Goal: Task Accomplishment & Management: Manage account settings

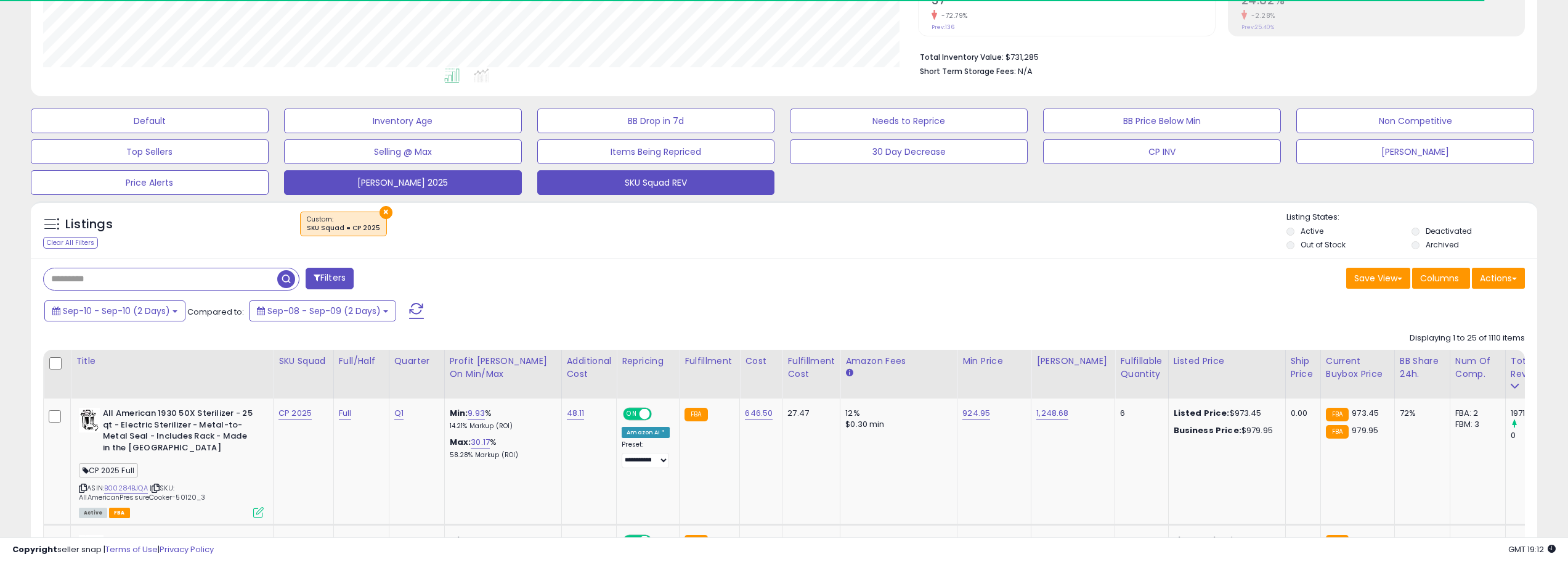
scroll to position [283, 0]
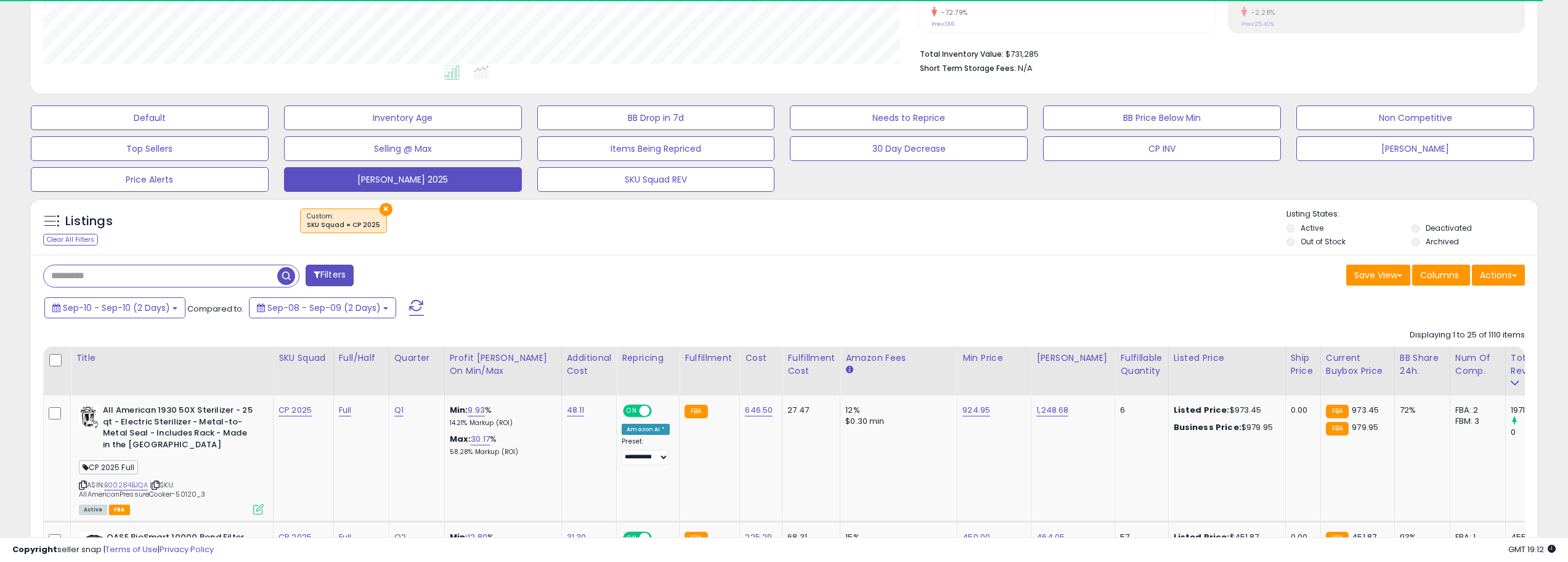
click at [409, 305] on span at bounding box center [416, 307] width 15 height 16
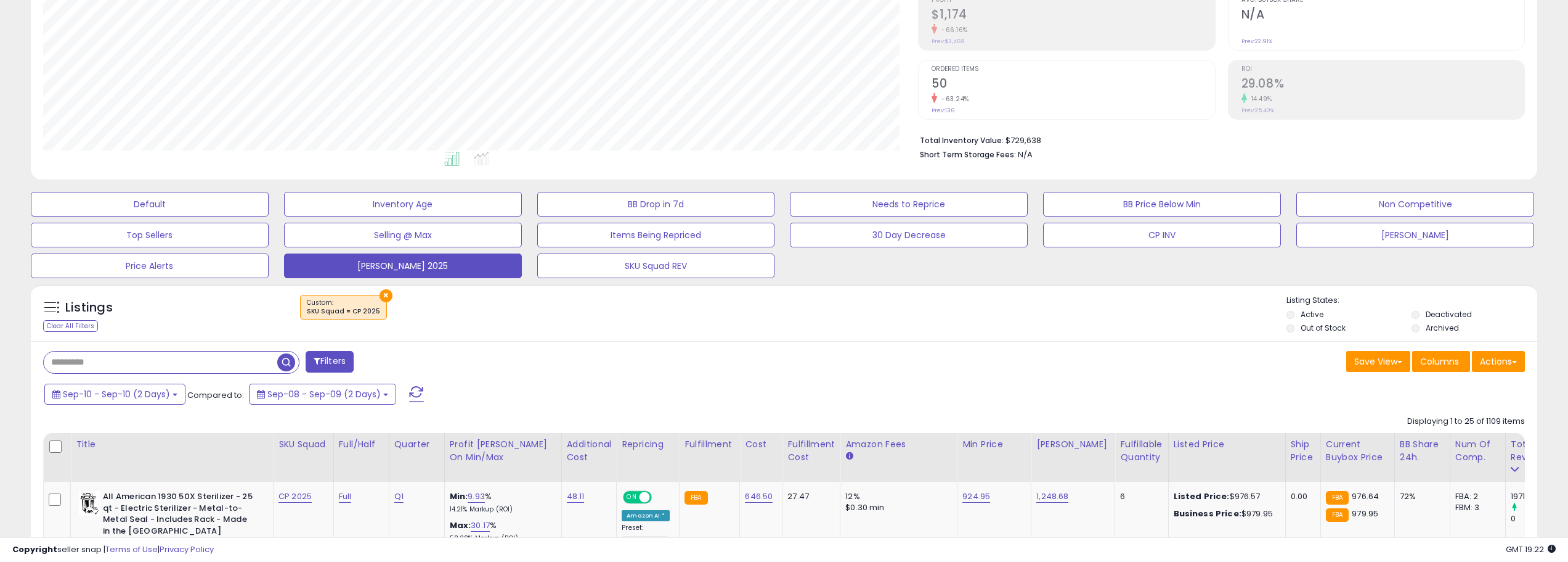
scroll to position [309, 0]
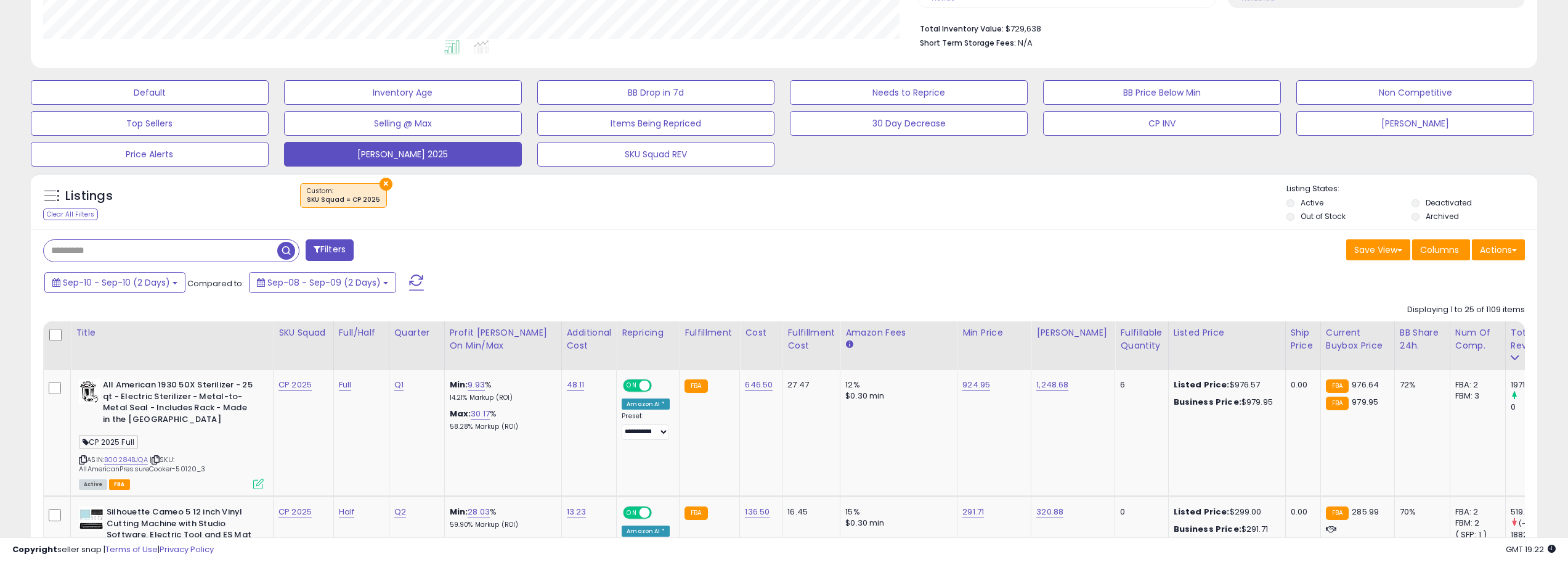
click at [208, 249] on input "text" at bounding box center [160, 251] width 234 height 22
type input "**********"
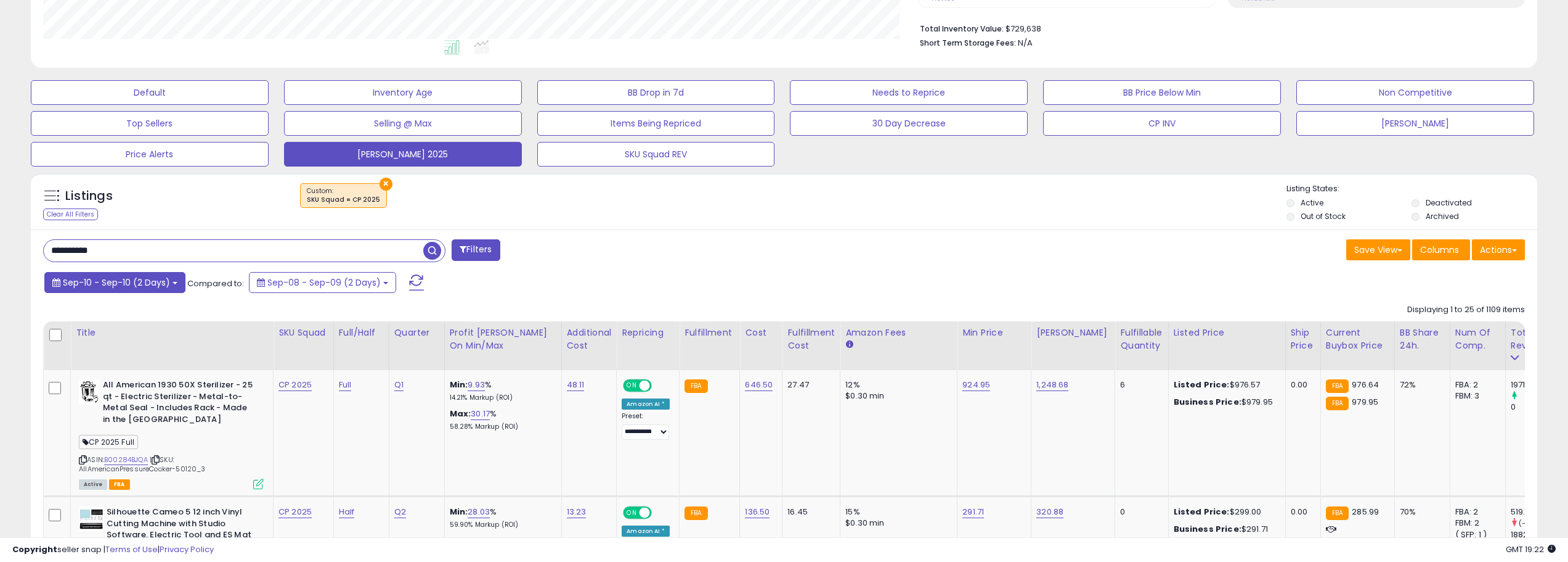
click at [170, 278] on button "Sep-10 - Sep-10 (2 Days)" at bounding box center [115, 282] width 141 height 21
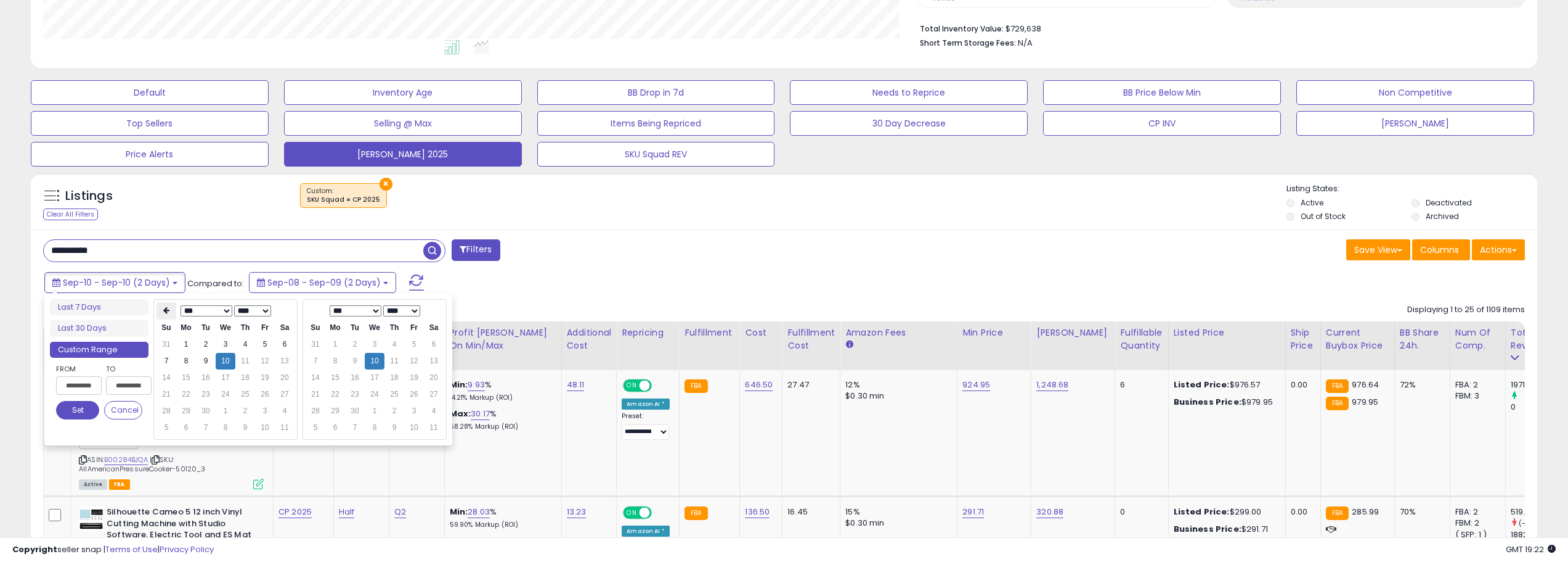
click at [168, 309] on icon at bounding box center [167, 309] width 6 height 7
click at [285, 313] on icon at bounding box center [285, 309] width 6 height 7
click at [167, 306] on th at bounding box center [166, 311] width 19 height 17
click at [211, 348] on td "1" at bounding box center [206, 344] width 19 height 16
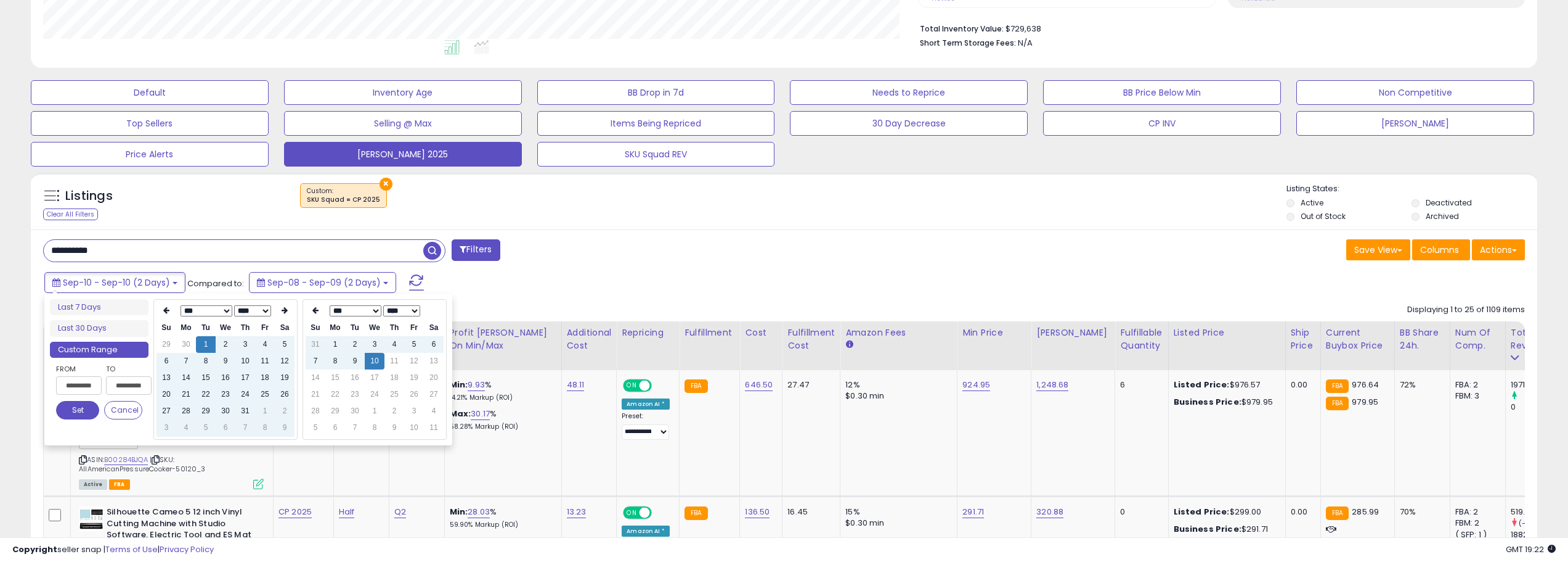
type input "**********"
click at [89, 409] on button "Set" at bounding box center [77, 410] width 43 height 19
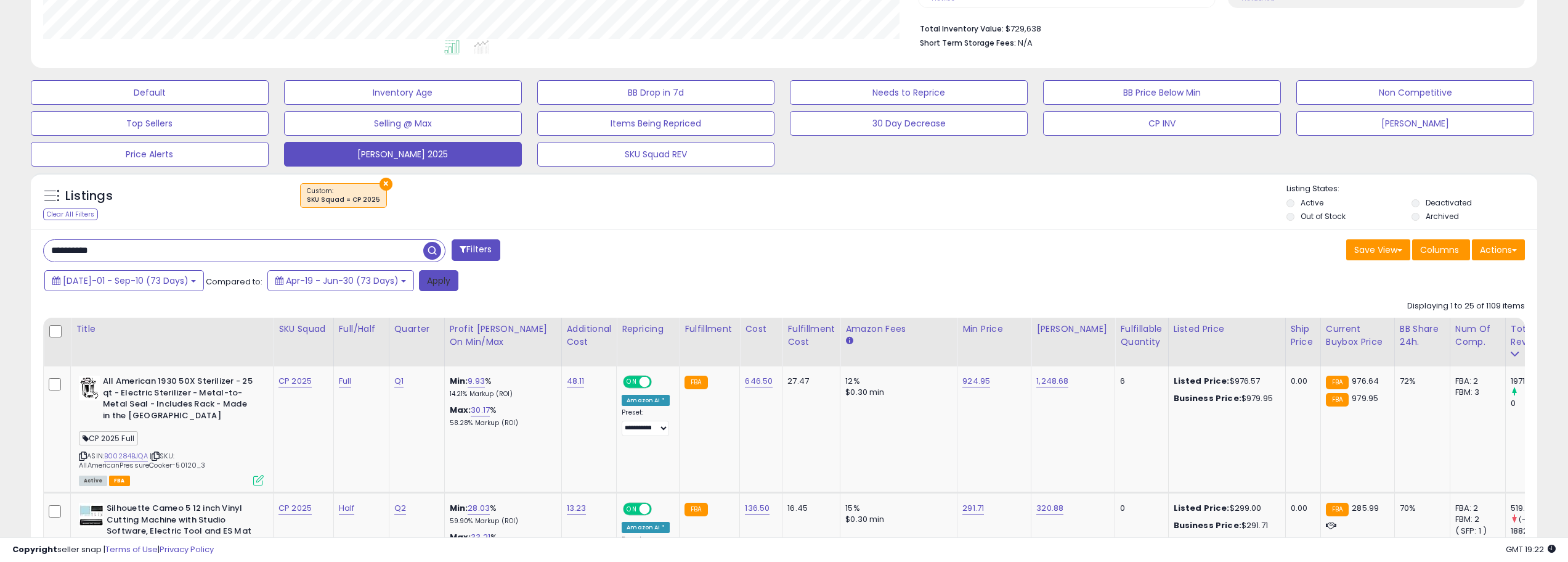
click at [419, 283] on button "Apply" at bounding box center [439, 281] width 40 height 21
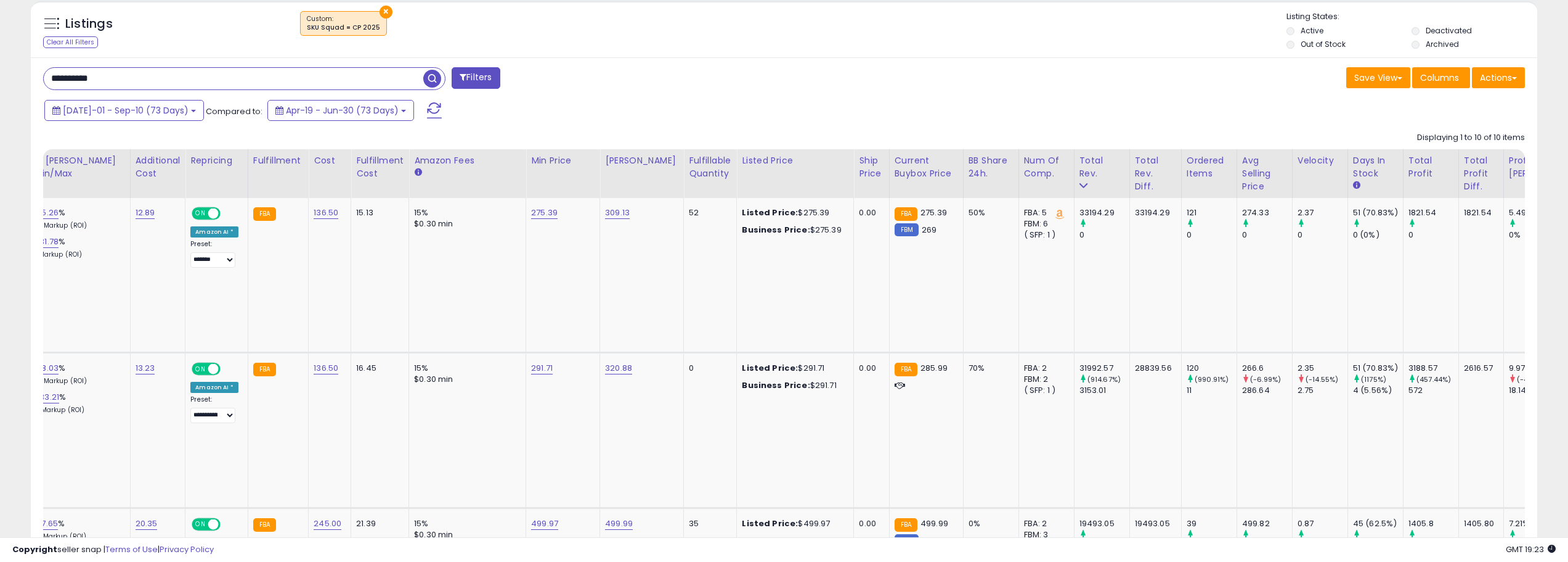
scroll to position [0, 0]
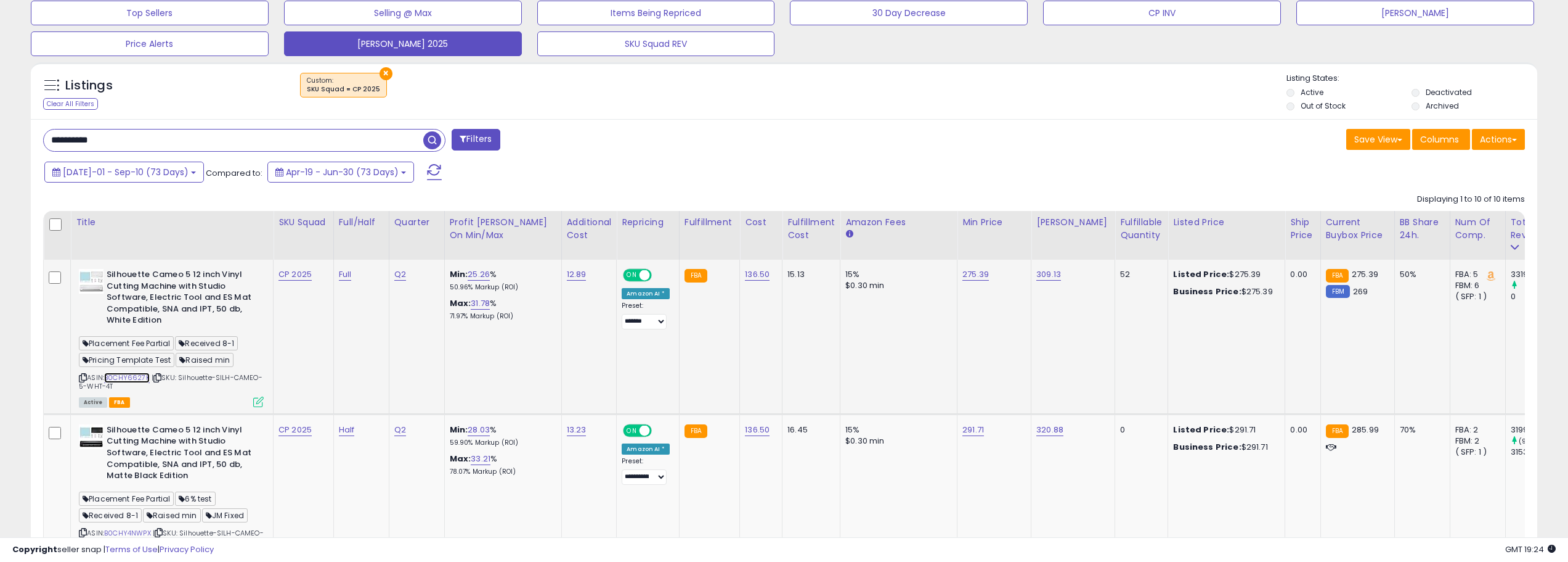
click at [144, 380] on link "B0CHY6627K" at bounding box center [127, 377] width 46 height 10
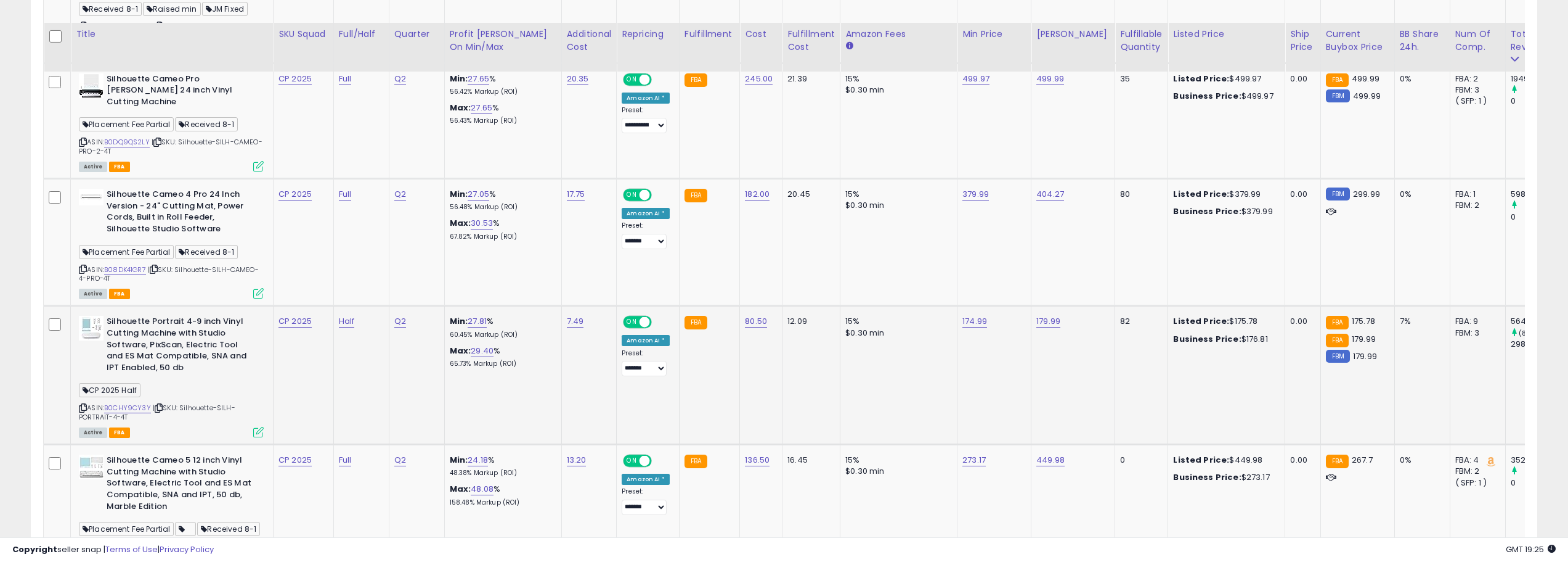
scroll to position [987, 0]
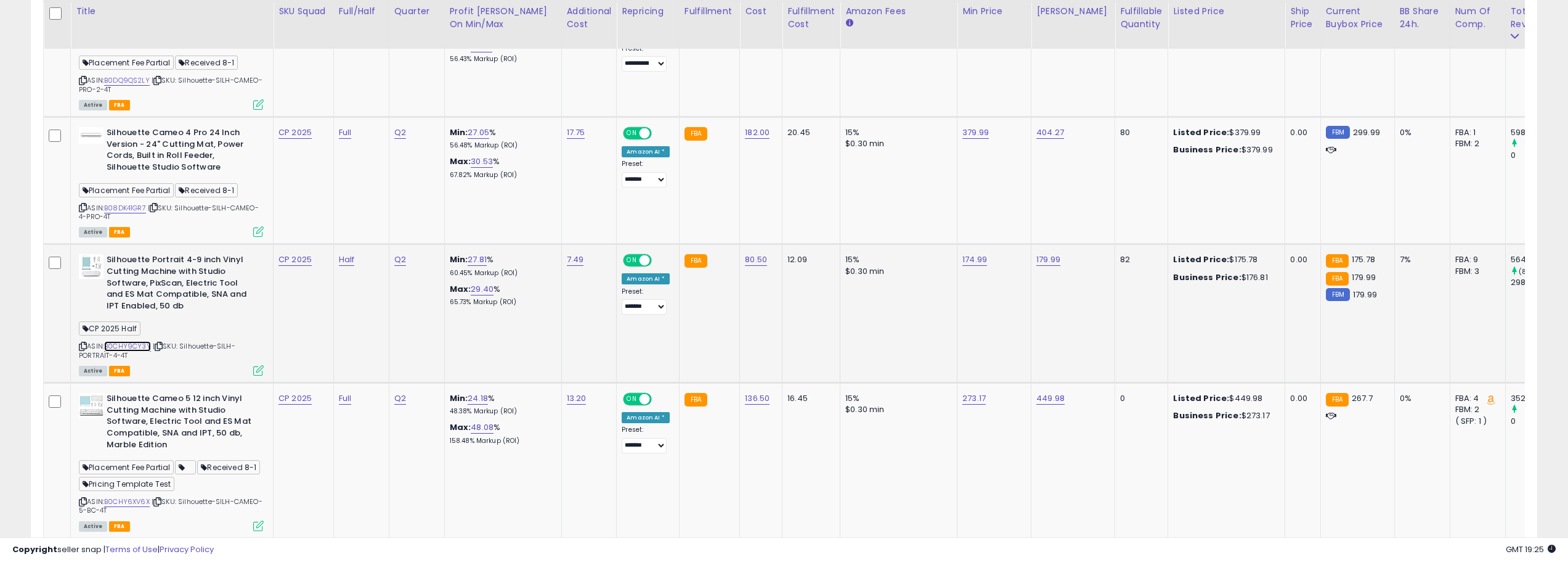
click at [143, 341] on link "B0CHY9CY3Y" at bounding box center [128, 345] width 47 height 10
drag, startPoint x: 888, startPoint y: 229, endPoint x: 13, endPoint y: 170, distance: 877.0
click at [13, 170] on div "**********" at bounding box center [784, 94] width 1556 height 2057
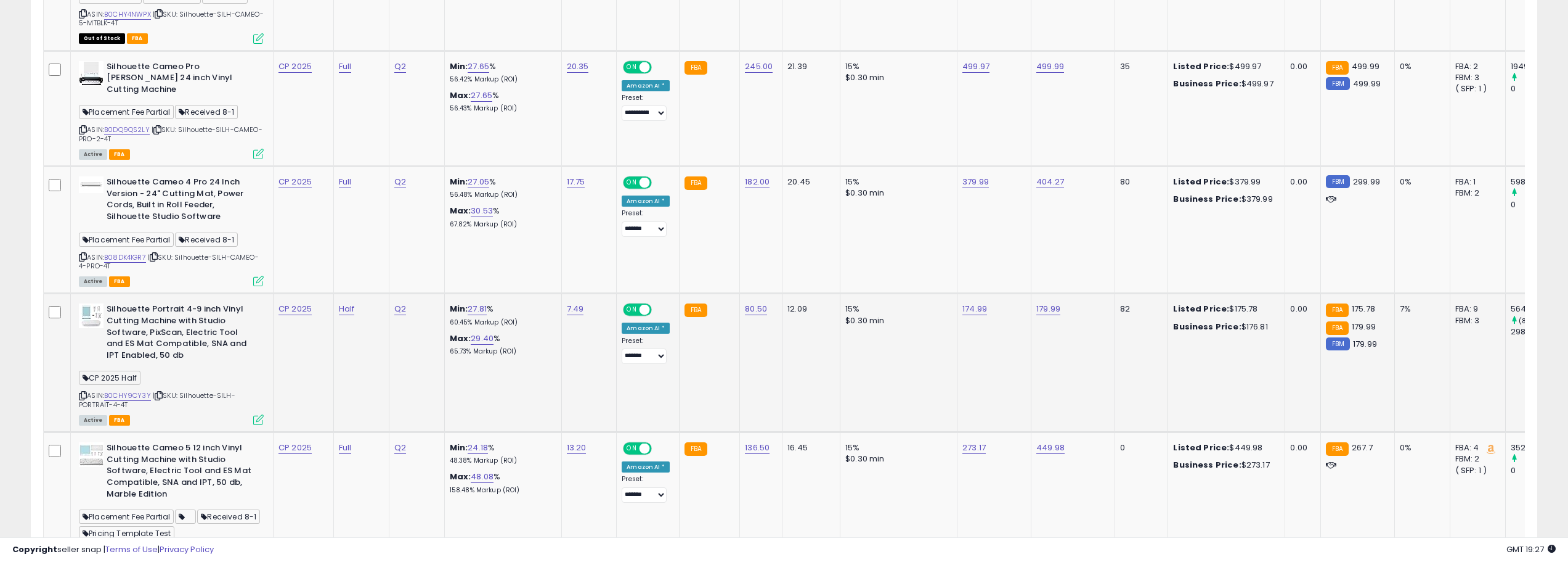
scroll to position [382, 0]
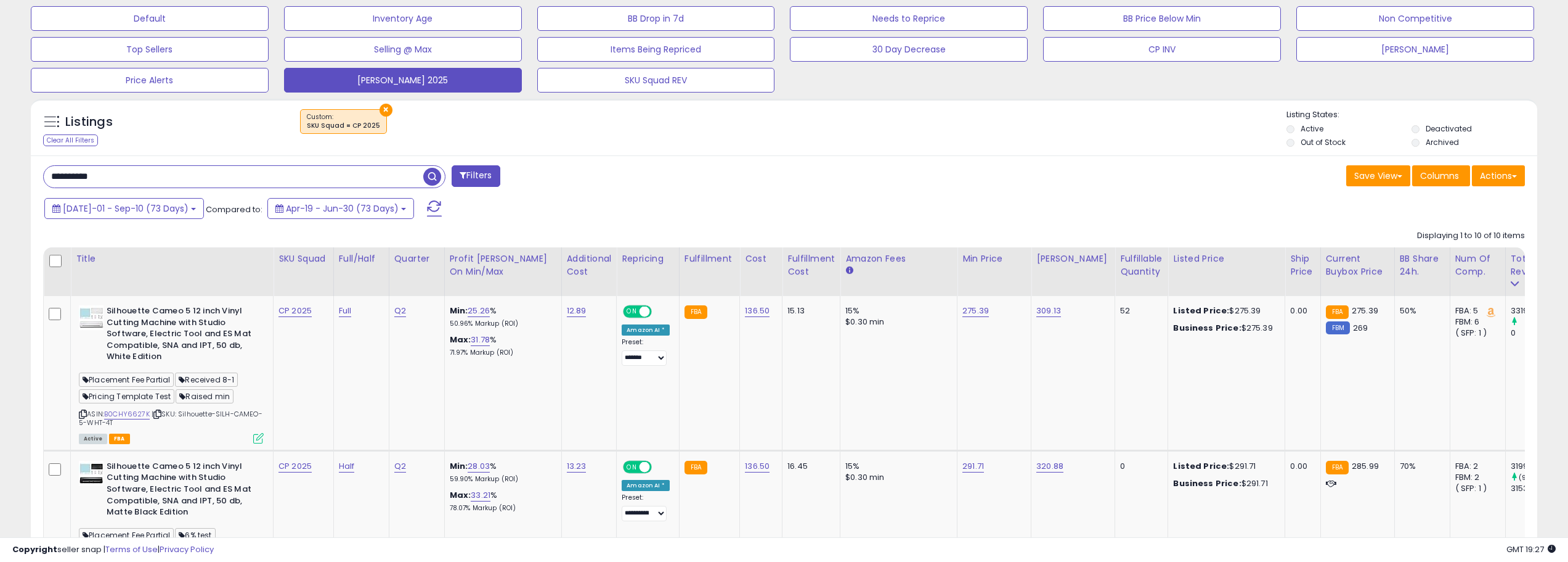
click at [132, 172] on input "**********" at bounding box center [233, 177] width 379 height 22
click at [429, 178] on span "button" at bounding box center [432, 176] width 18 height 18
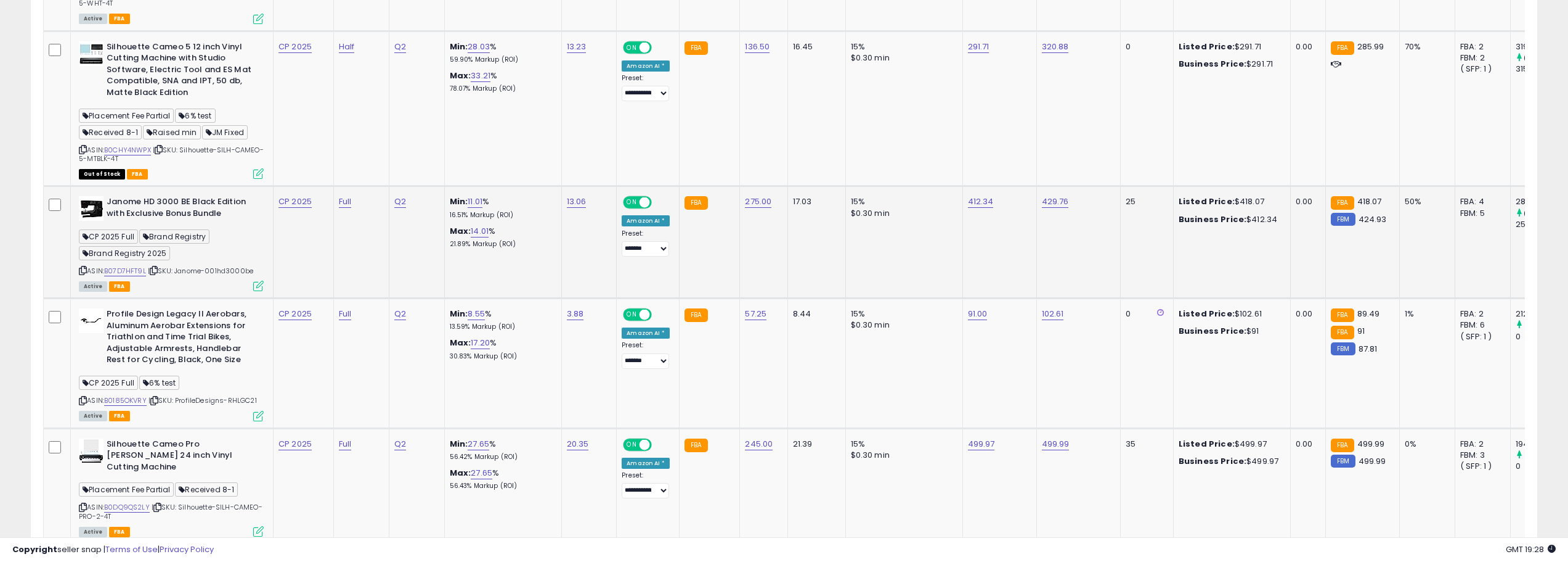
scroll to position [900, 0]
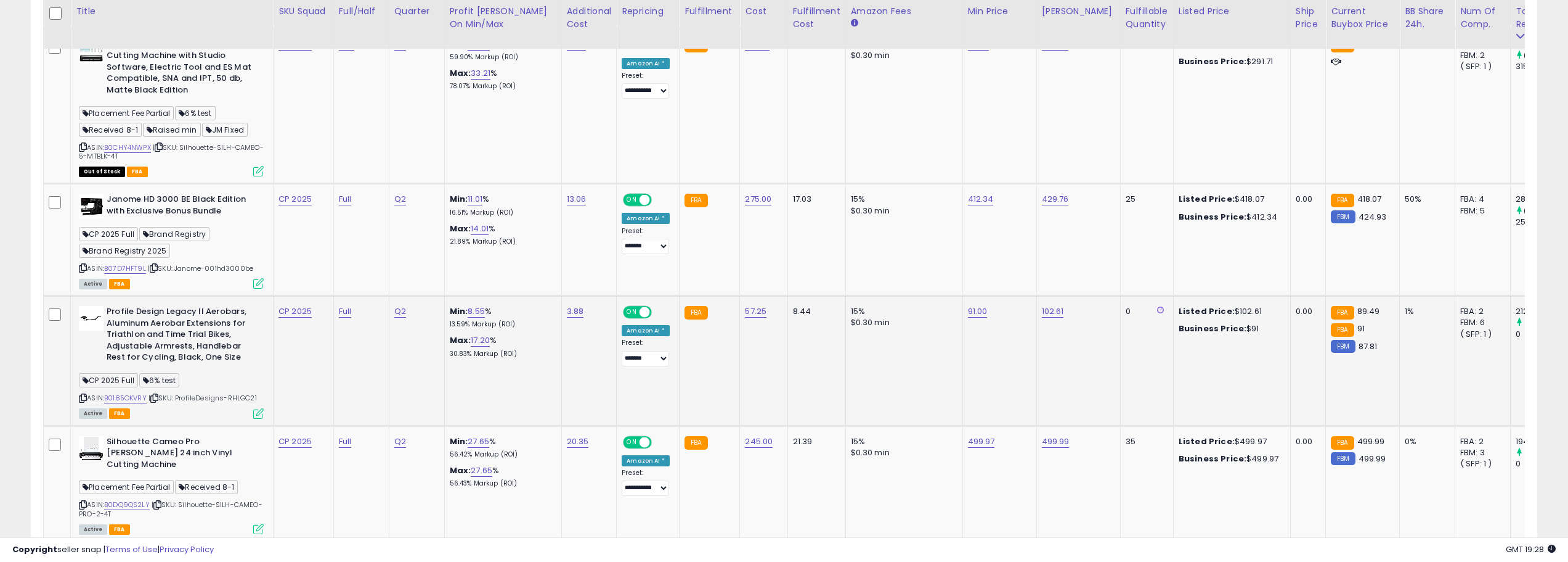
click at [233, 398] on span "| SKU: ProfileDesigns-RHLGC21" at bounding box center [203, 398] width 108 height 10
copy span "RHLGC21"
click at [751, 312] on link "57.25" at bounding box center [756, 312] width 22 height 12
type input "*****"
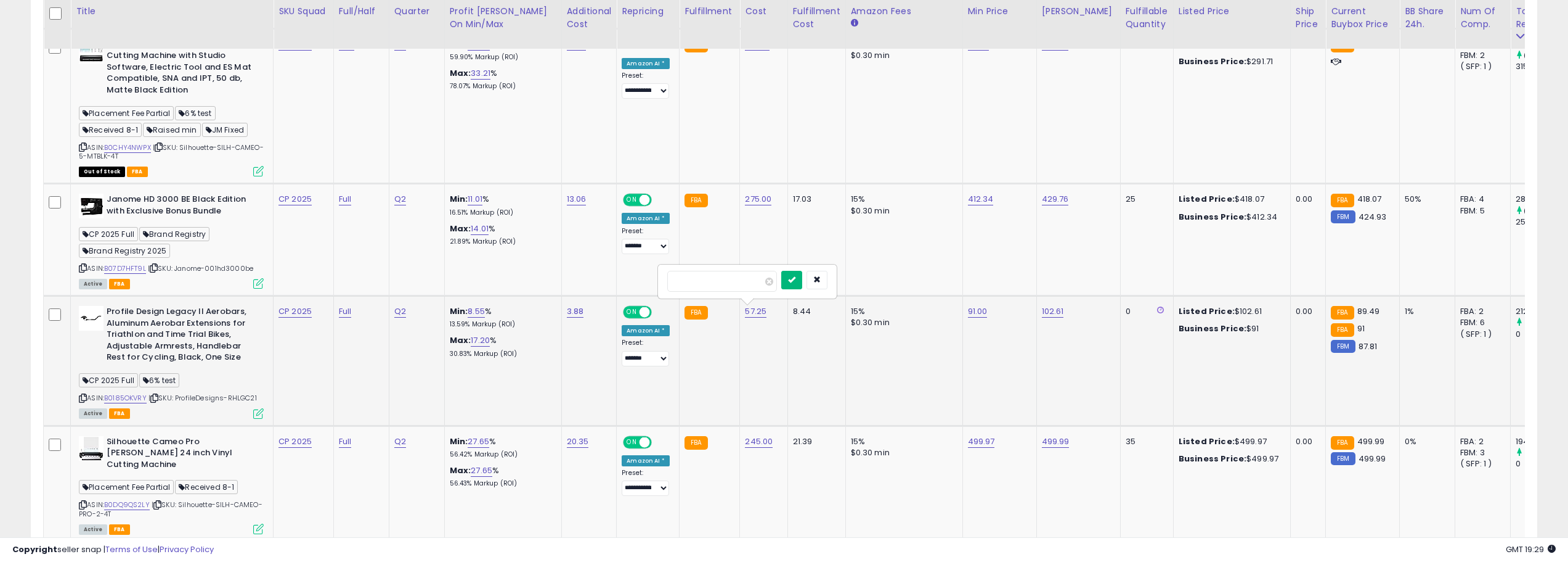
click at [795, 281] on icon "submit" at bounding box center [791, 279] width 7 height 7
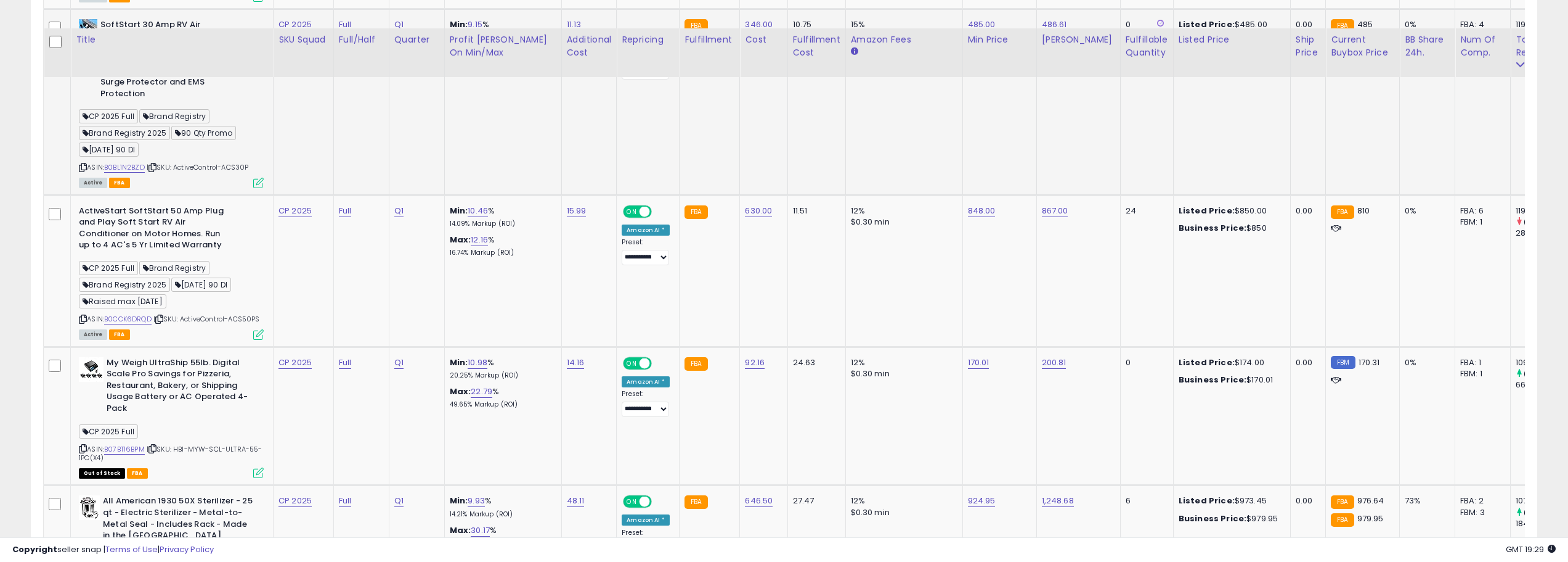
scroll to position [2009, 0]
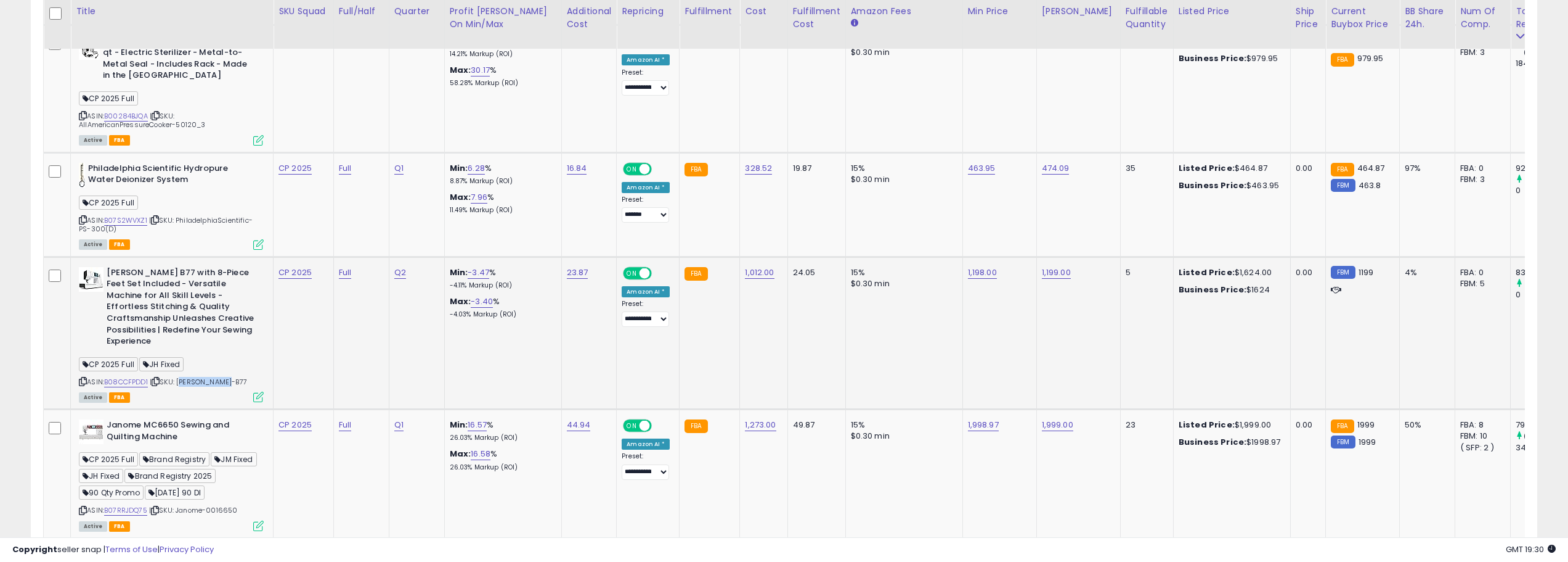
drag, startPoint x: 181, startPoint y: 337, endPoint x: 237, endPoint y: 333, distance: 56.1
click at [237, 333] on div "ASIN: B08CCFPDD1 | SKU: [PERSON_NAME]-B77 Active FBA" at bounding box center [171, 334] width 185 height 134
copy span "[PERSON_NAME]-B77"
click at [759, 267] on link "1,012.00" at bounding box center [759, 273] width 29 height 12
type input "*"
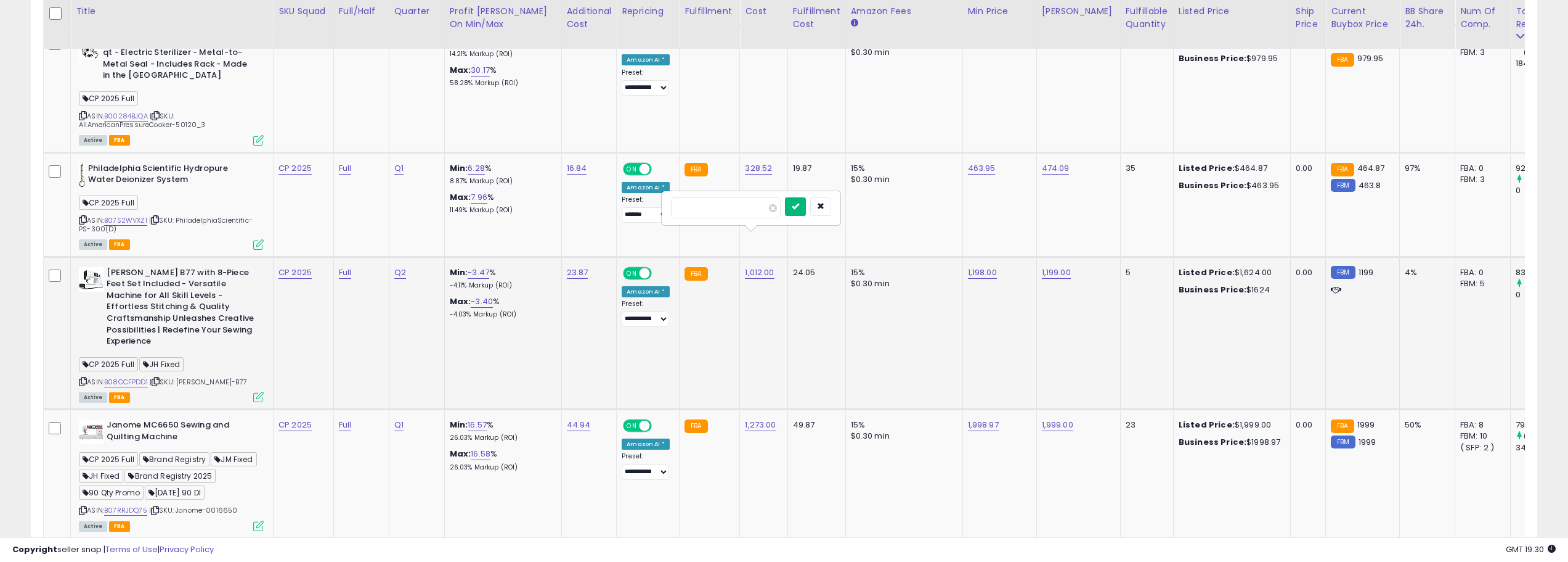
type input "***"
click at [799, 205] on icon "submit" at bounding box center [795, 205] width 7 height 7
click at [765, 318] on td "799.00" at bounding box center [763, 333] width 48 height 153
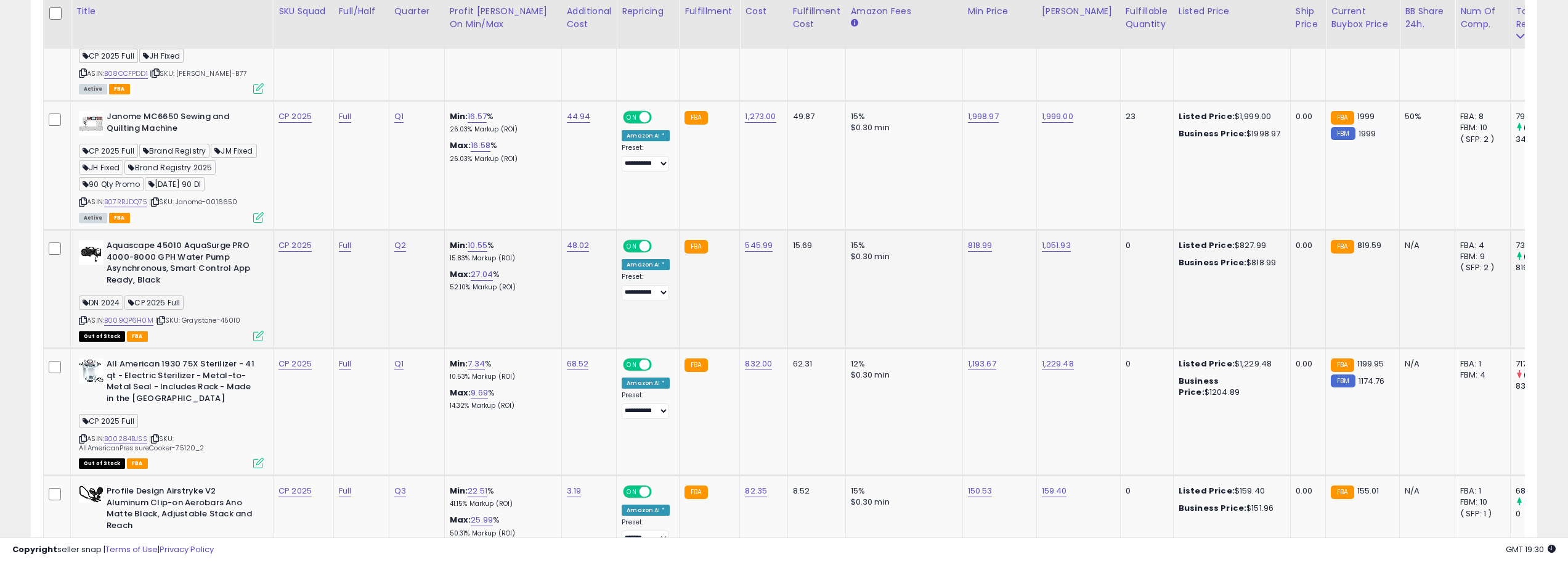
drag, startPoint x: 248, startPoint y: 276, endPoint x: 184, endPoint y: 277, distance: 64.0
click at [184, 277] on div "ASIN: B009QP6H0M | SKU: Graystone-45010 Out of Stock FBA" at bounding box center [171, 290] width 185 height 100
copy span "Graystone-45010"
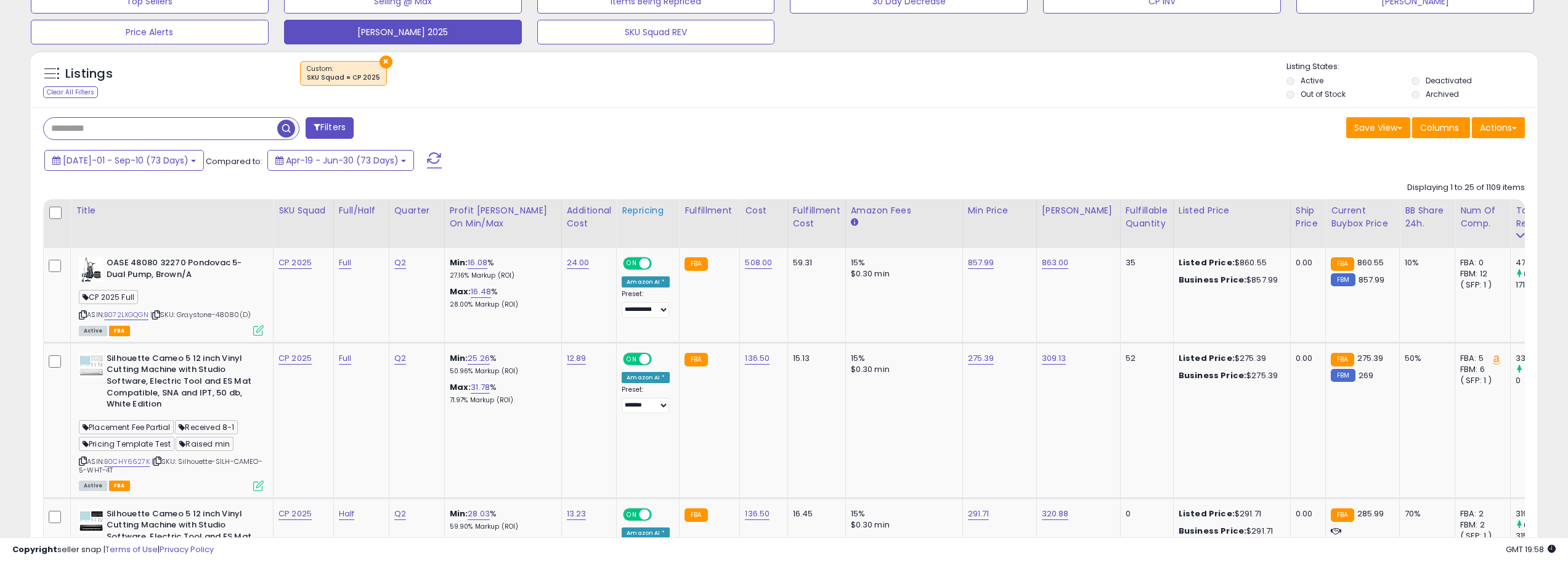
scroll to position [432, 0]
click at [187, 129] on input "text" at bounding box center [160, 128] width 234 height 22
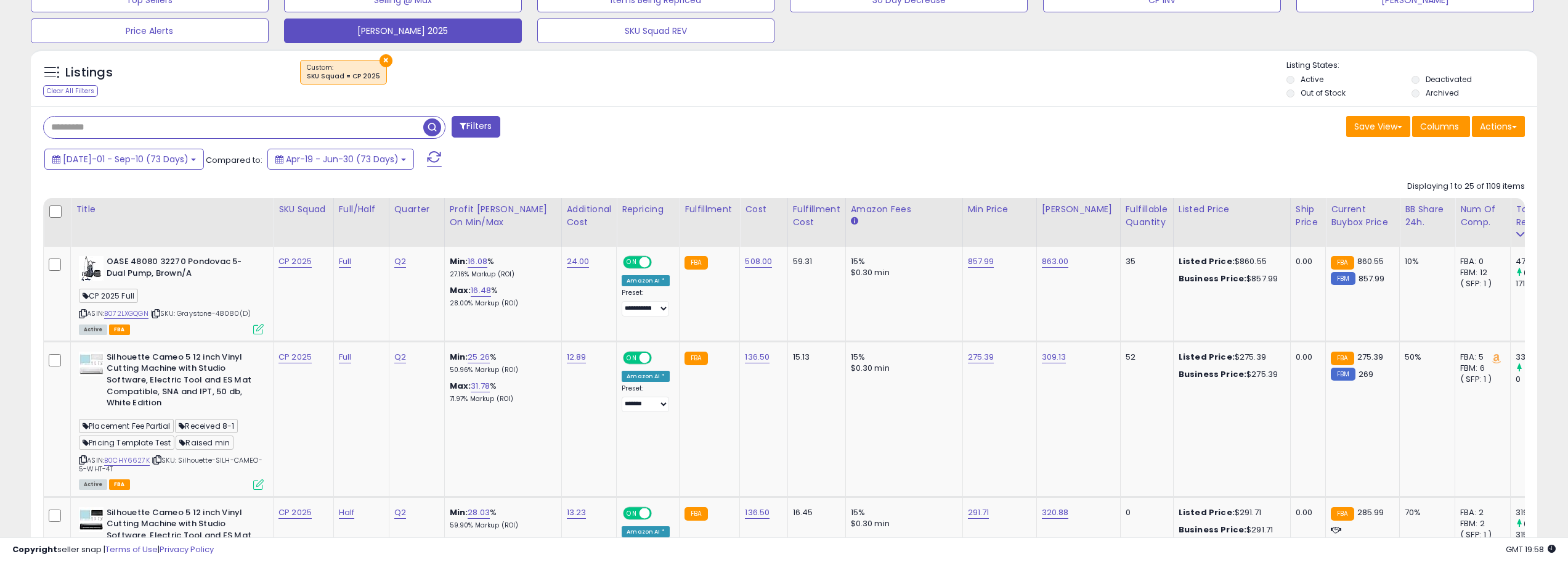
type input "**********"
click at [442, 132] on button "button" at bounding box center [434, 126] width 22 height 19
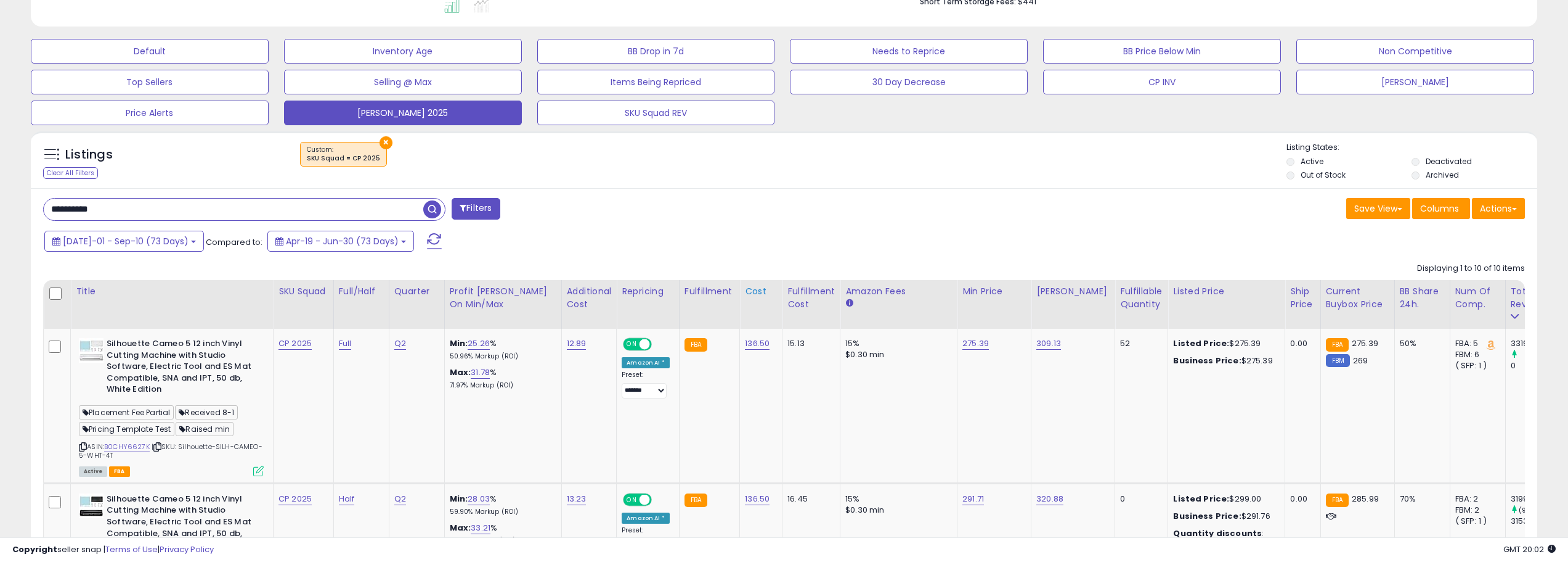
scroll to position [357, 0]
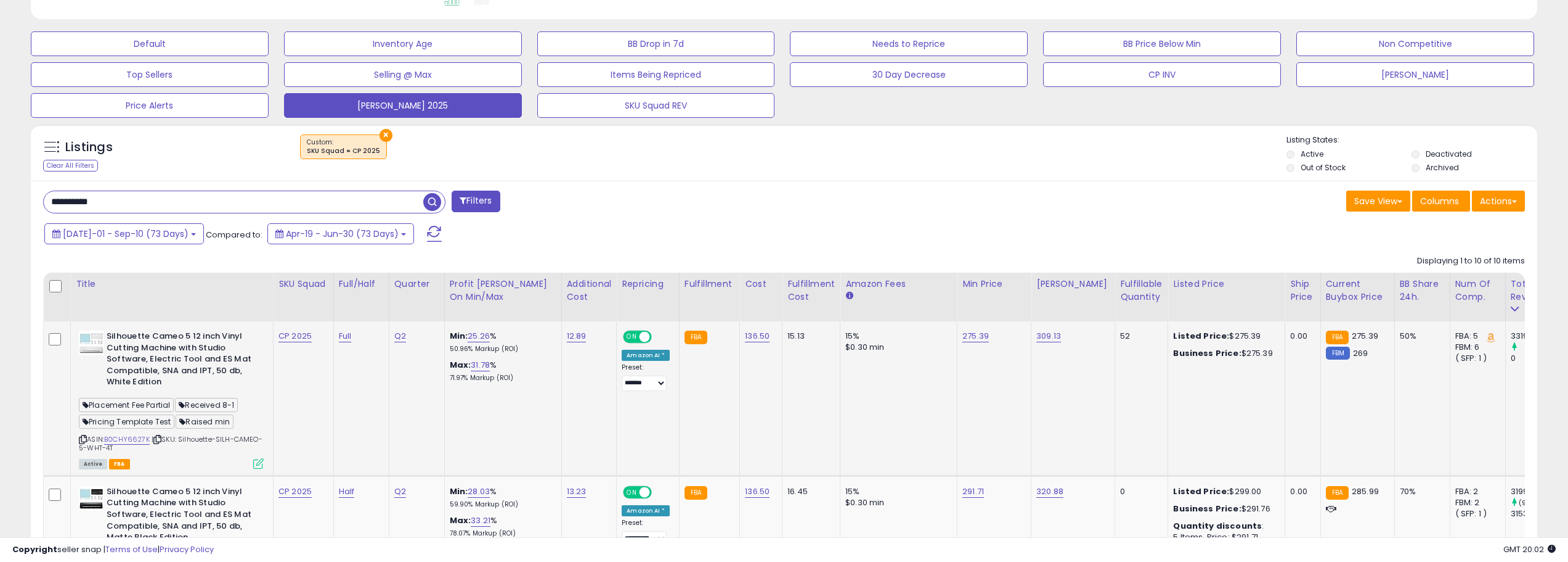
drag, startPoint x: 220, startPoint y: 441, endPoint x: 231, endPoint y: 449, distance: 13.6
click at [231, 449] on div "ASIN: B0CHY6627K | SKU: Silhouette-SILH-CAMEO-5-WHT-4T Active FBA" at bounding box center [171, 399] width 185 height 137
copy span "SILH-CAMEO-5-WHT-4T"
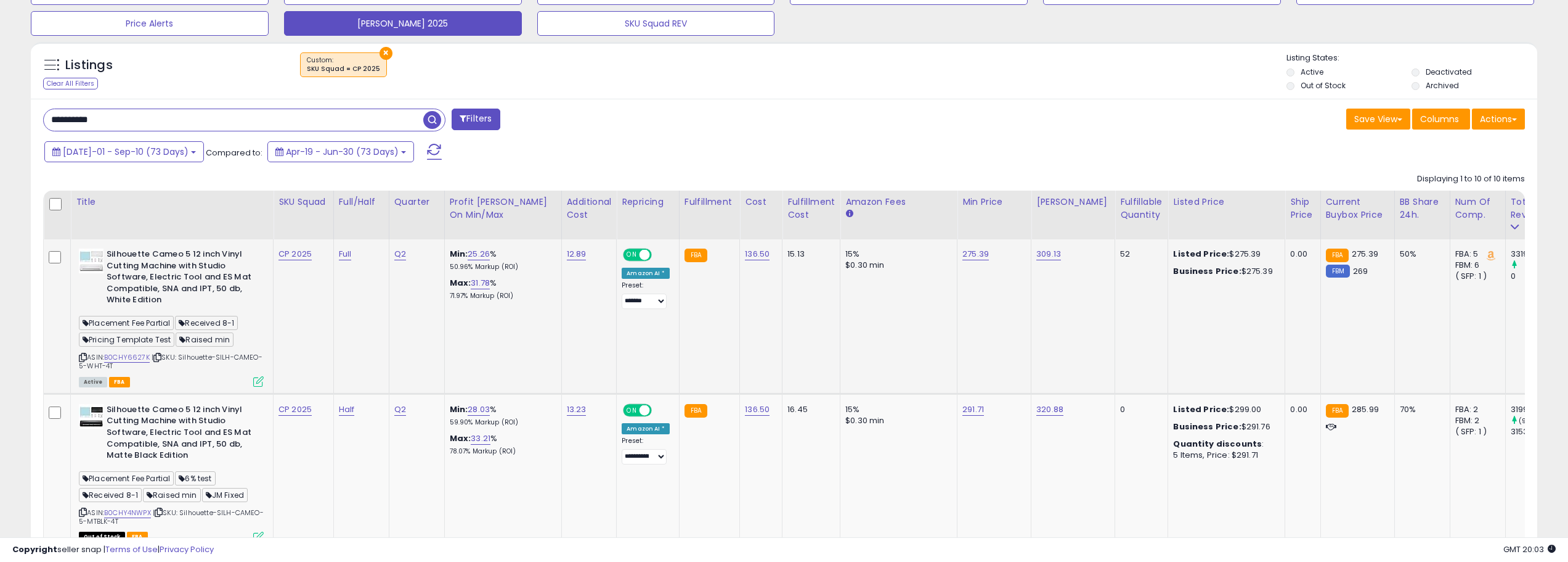
scroll to position [542, 0]
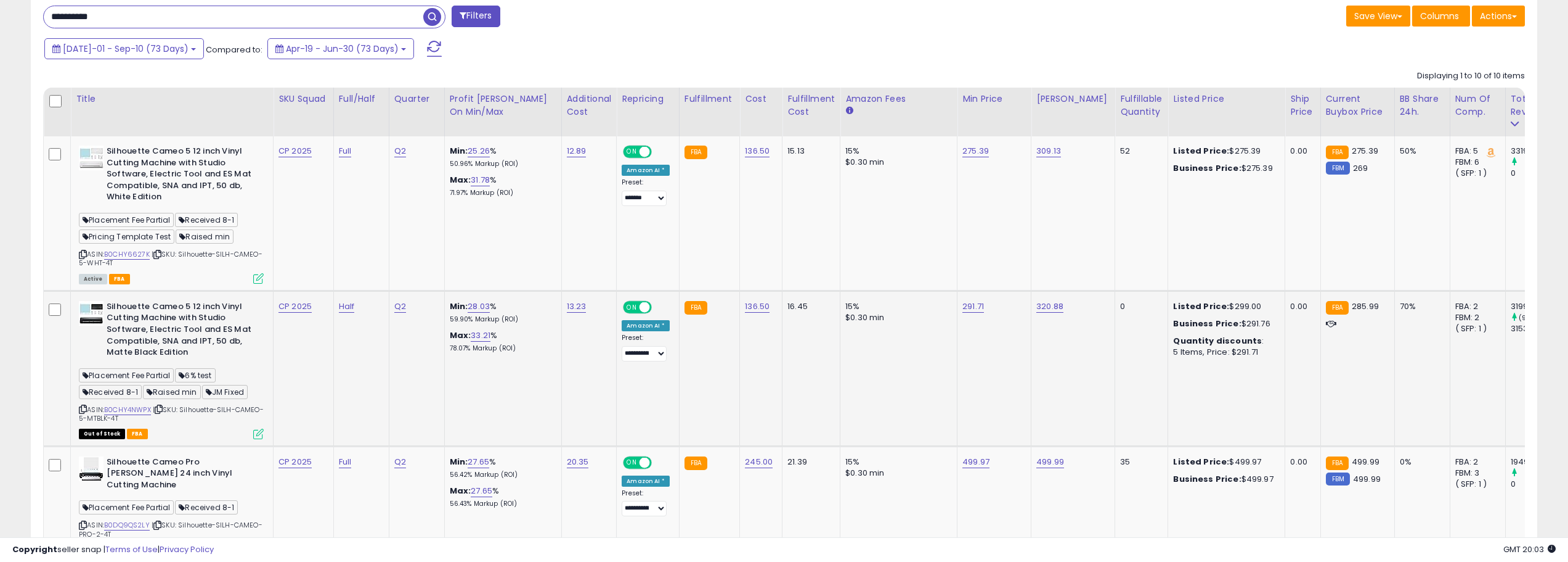
drag, startPoint x: 185, startPoint y: 408, endPoint x: 212, endPoint y: 419, distance: 29.2
click at [212, 419] on div "ASIN: B0CHY4NWPX | SKU: Silhouette-SILH-CAMEO-5-MTBLK-4T Out of Stock FBA" at bounding box center [171, 369] width 185 height 137
copy span "Silhouette-SILH-CAMEO-5-MTBLK-4T"
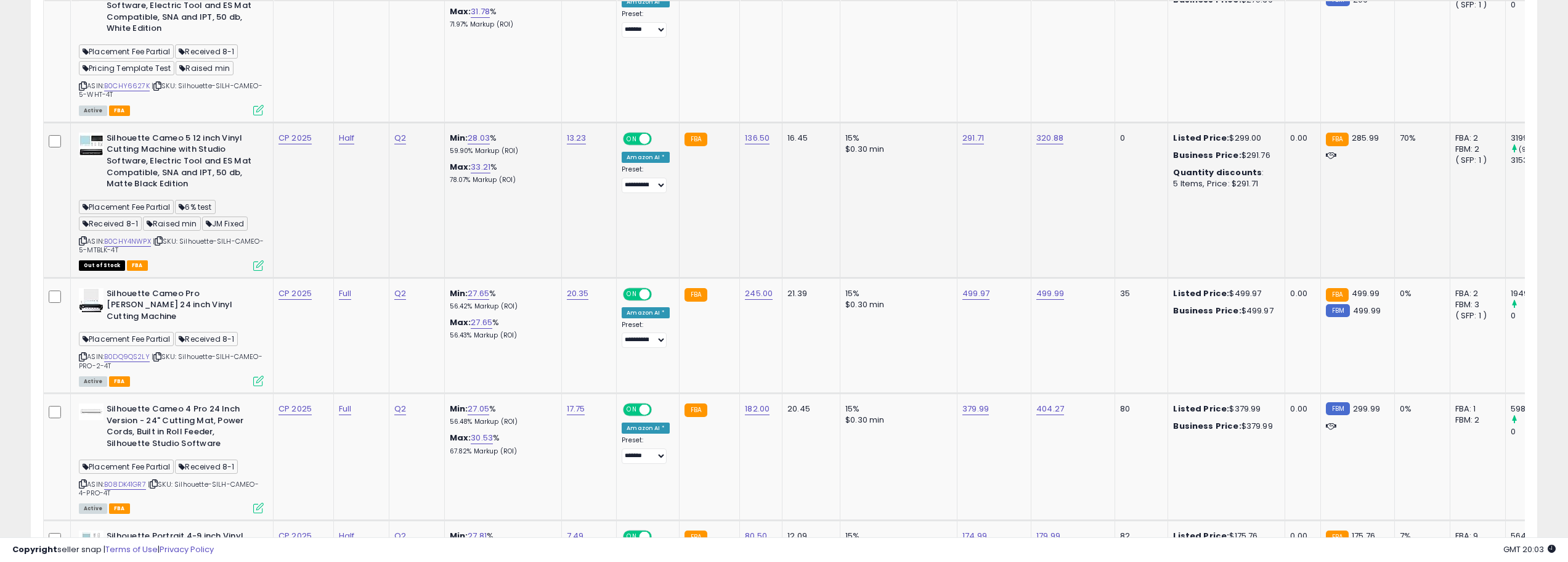
scroll to position [727, 0]
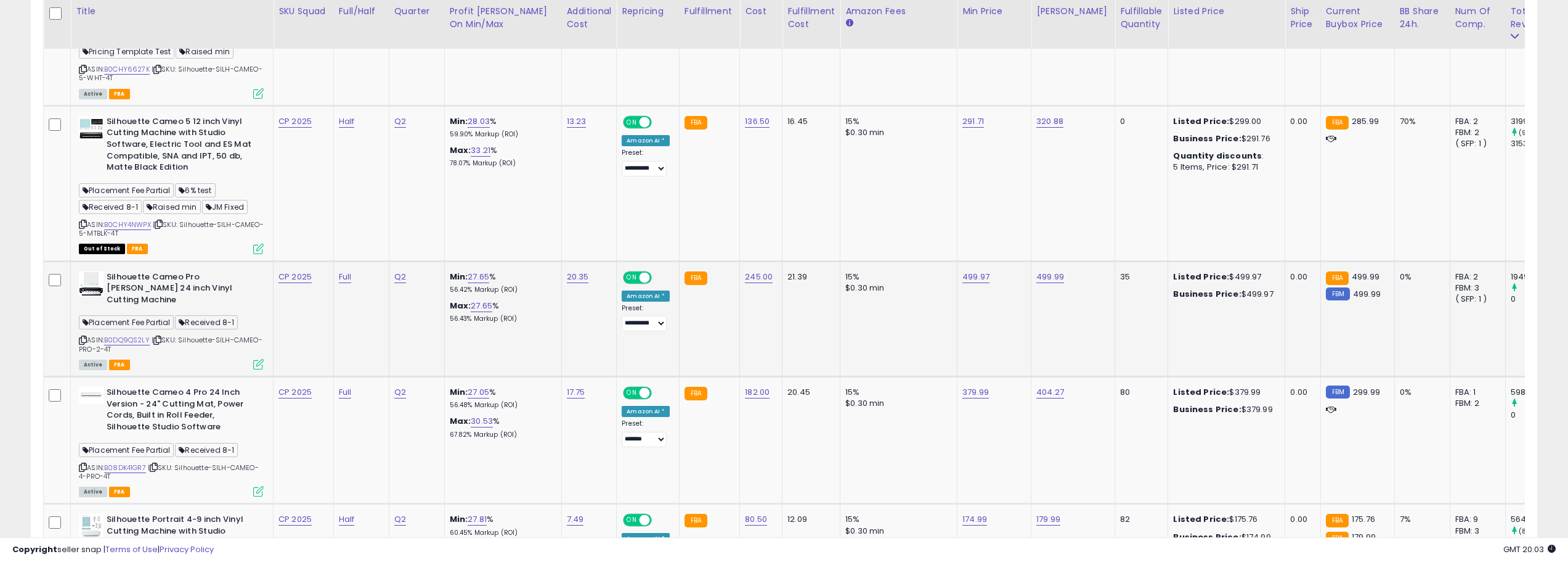
drag, startPoint x: 182, startPoint y: 327, endPoint x: 219, endPoint y: 336, distance: 38.1
click at [219, 336] on div "ASIN: B0DQ9QS2LY | SKU: Silhouette-SILH-CAMEO-PRO-2-4T Active FBA" at bounding box center [171, 320] width 185 height 97
copy span "Silhouette-SILH-CAMEO-PRO-2-4T"
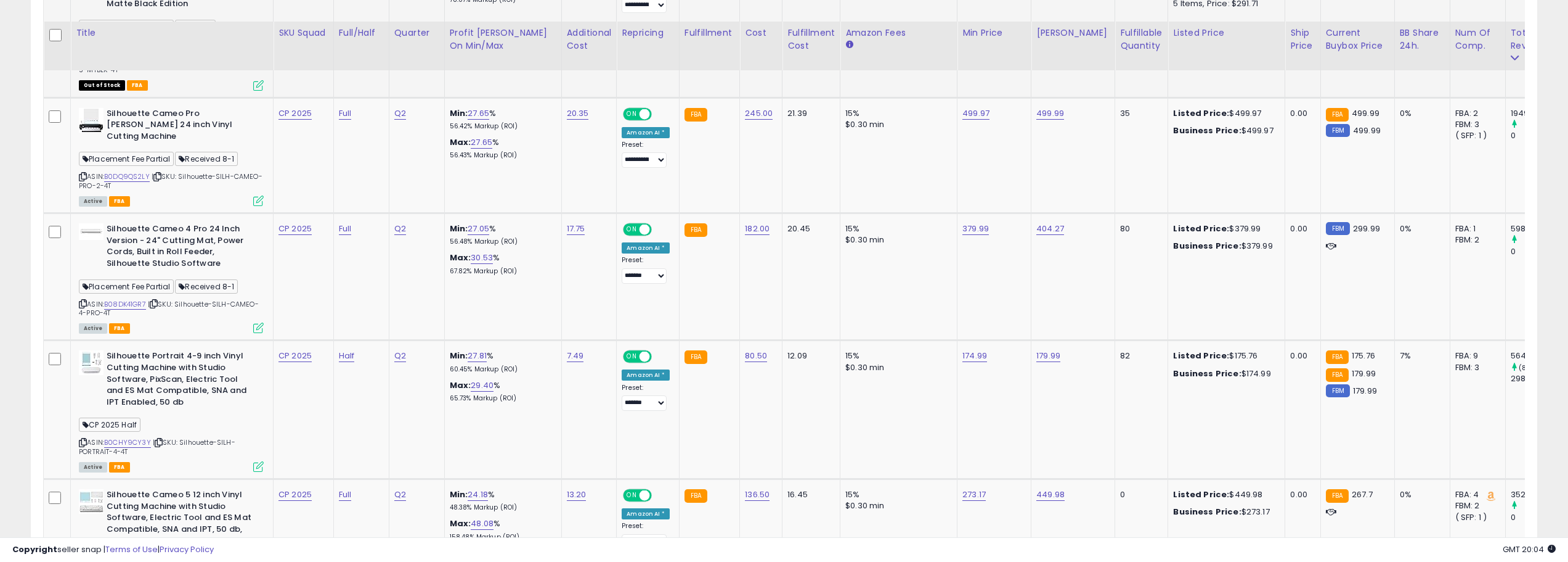
scroll to position [912, 0]
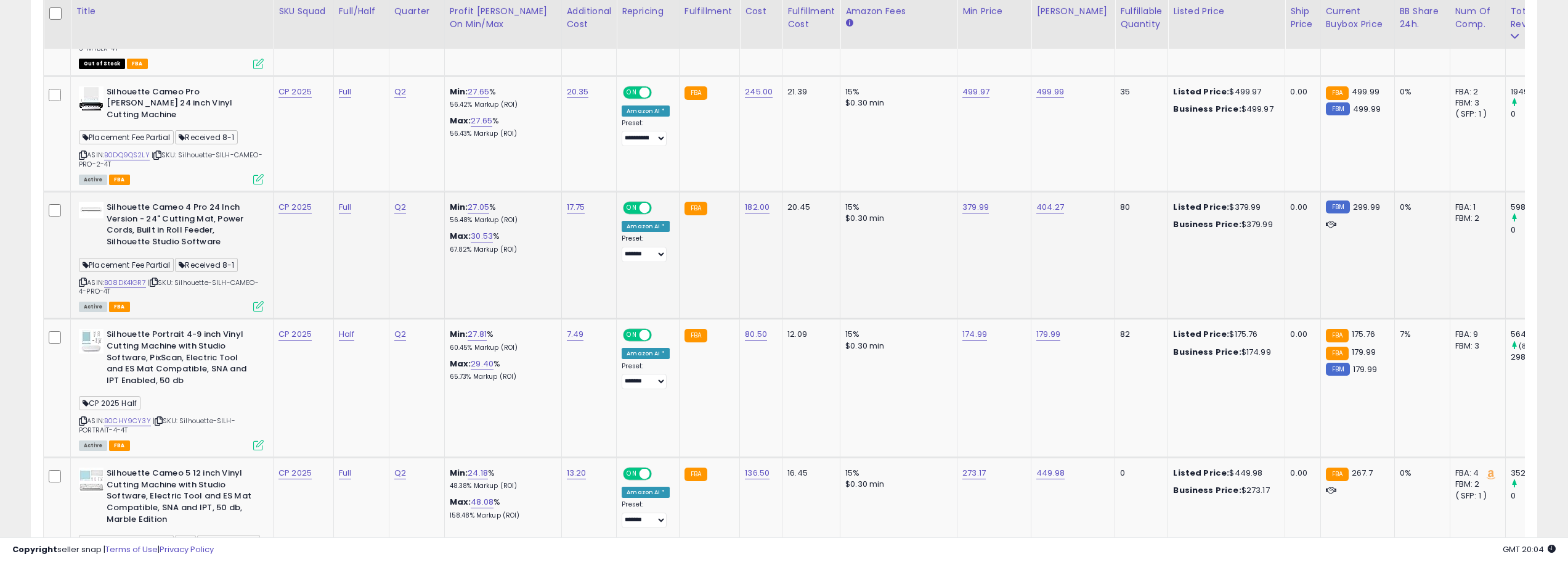
drag, startPoint x: 178, startPoint y: 272, endPoint x: 205, endPoint y: 281, distance: 28.5
click at [205, 281] on div "ASIN: B08DK41GR7 | SKU: Silhouette-SILH-CAMEO-4-PRO-4T Active FBA" at bounding box center [171, 256] width 185 height 108
copy span "Silhouette-SILH-CAMEO-4-PRO-4T"
drag, startPoint x: 149, startPoint y: 271, endPoint x: 109, endPoint y: 272, distance: 40.0
click at [109, 272] on div "ASIN: B08DK41GR7 | SKU: Silhouette-SILH-CAMEO-4-PRO-4T Active FBA" at bounding box center [171, 256] width 185 height 108
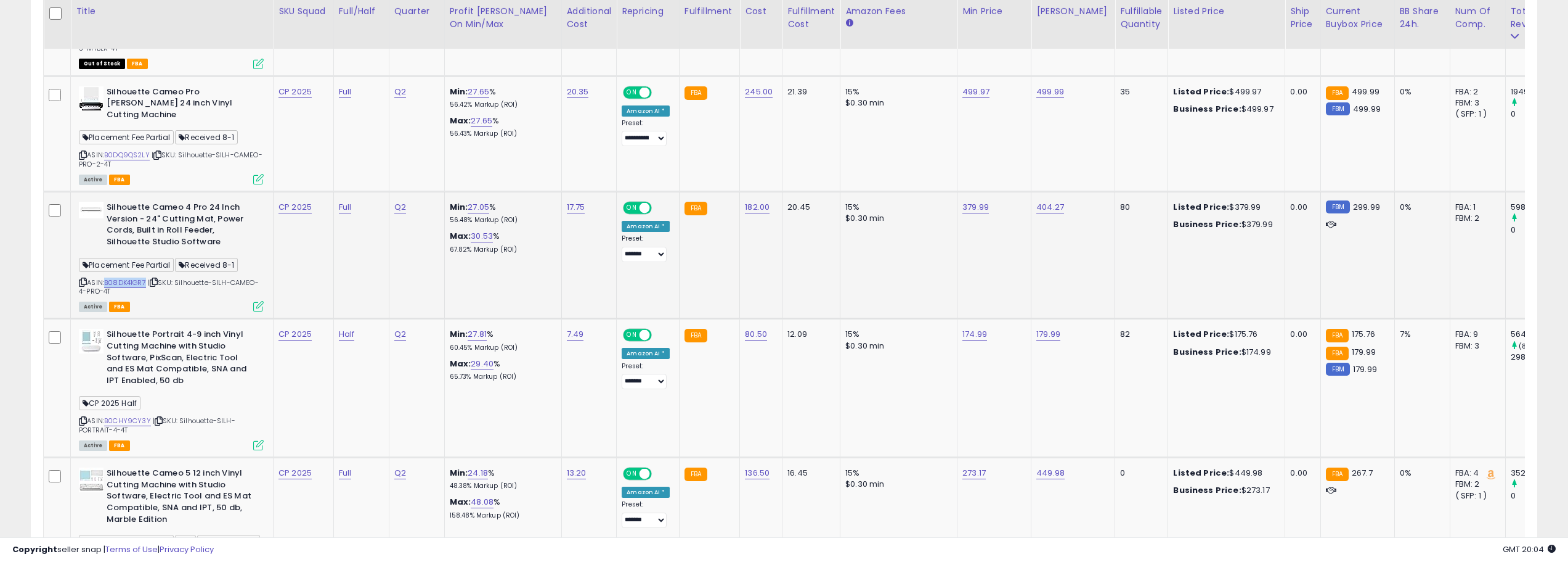
copy link "B08DK41GR7"
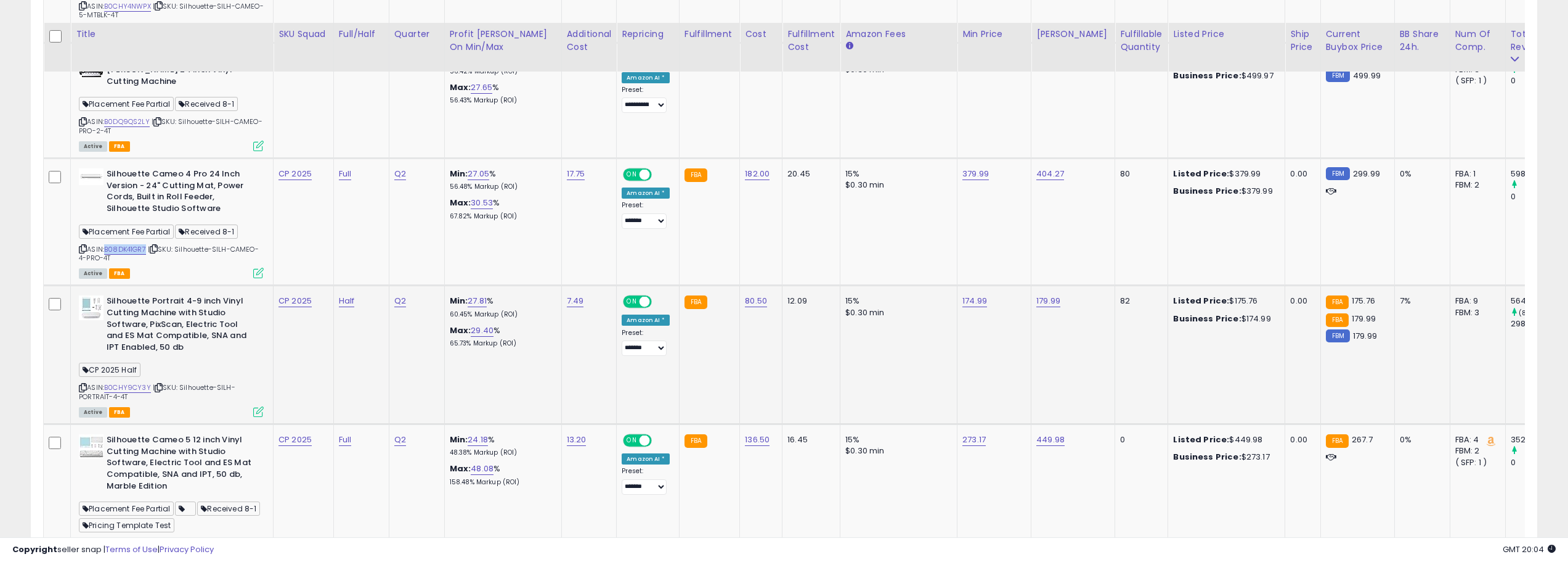
scroll to position [974, 0]
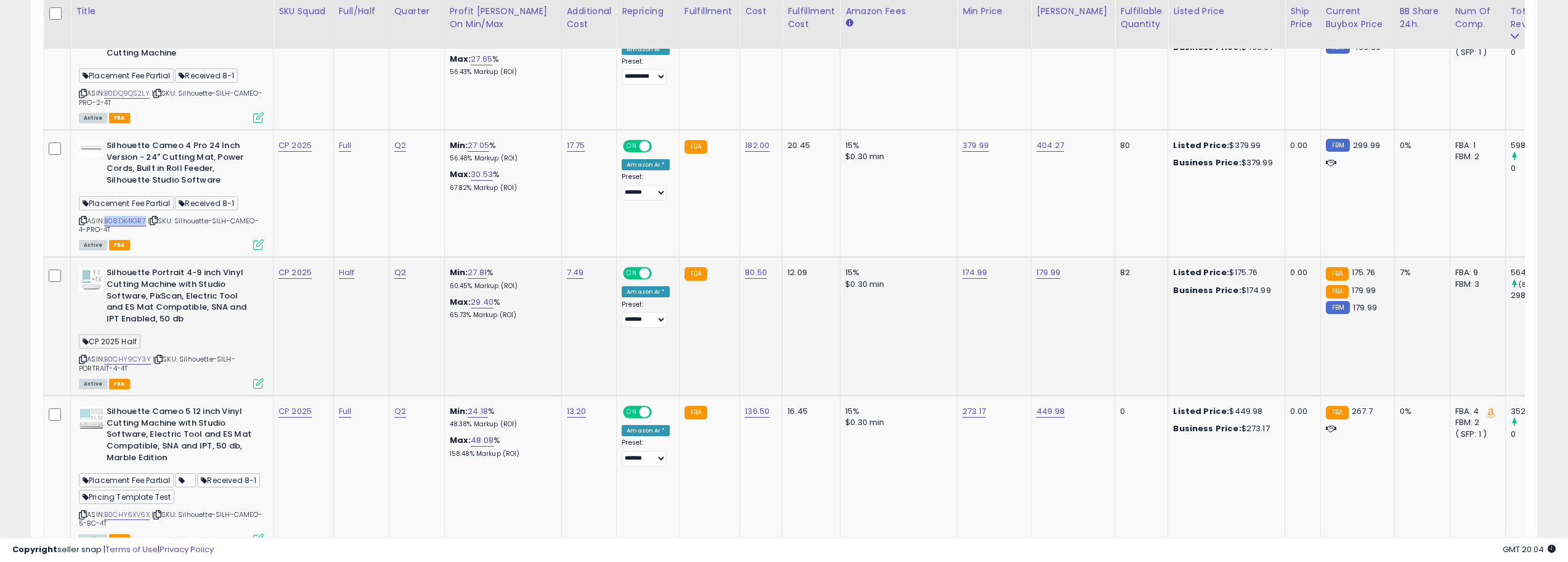
drag, startPoint x: 182, startPoint y: 348, endPoint x: 213, endPoint y: 356, distance: 32.0
click at [213, 356] on div "ASIN: B0CHY9CY3Y | SKU: Silhouette-SILH-PORTRAIT-4-4T Active FBA" at bounding box center [171, 327] width 185 height 120
copy span "Silhouette-SILH-PORTRAIT-4-4T"
drag, startPoint x: 152, startPoint y: 345, endPoint x: 109, endPoint y: 346, distance: 43.0
click at [109, 346] on div "ASIN: B0CHY9CY3Y | SKU: Silhouette-SILH-PORTRAIT-4-4T Active FBA" at bounding box center [171, 327] width 185 height 120
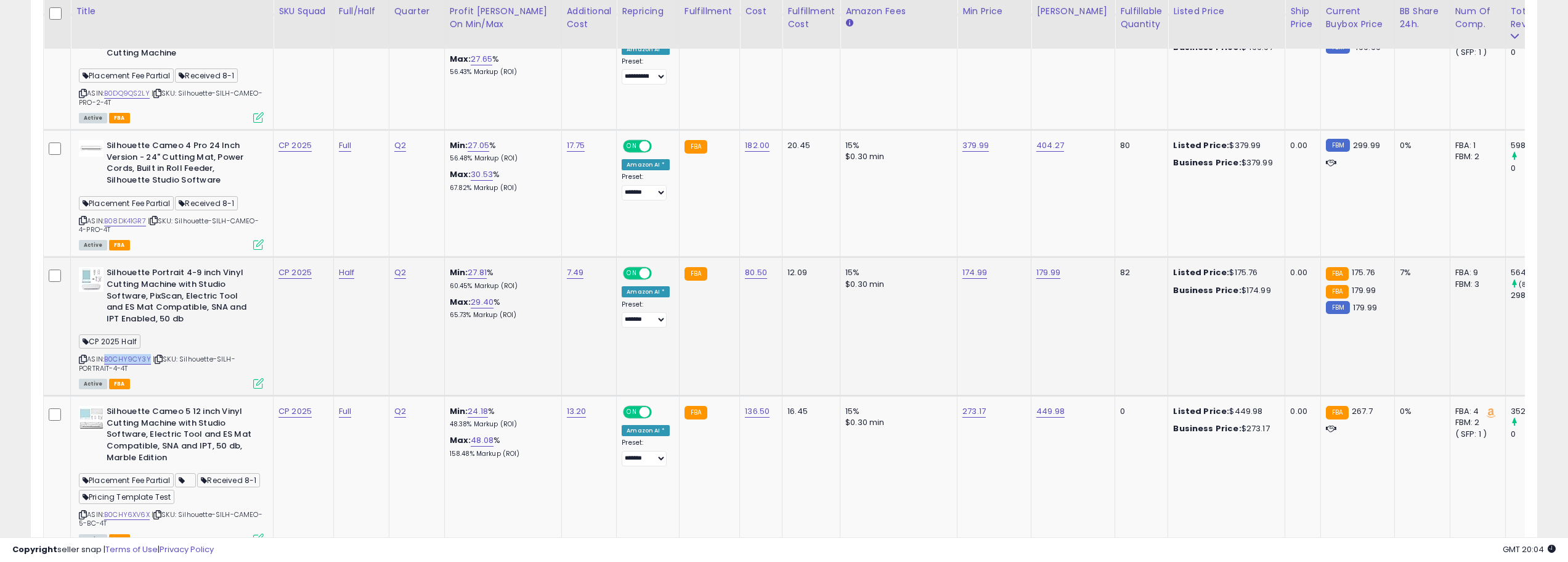
copy link "B0CHY9CY3Y"
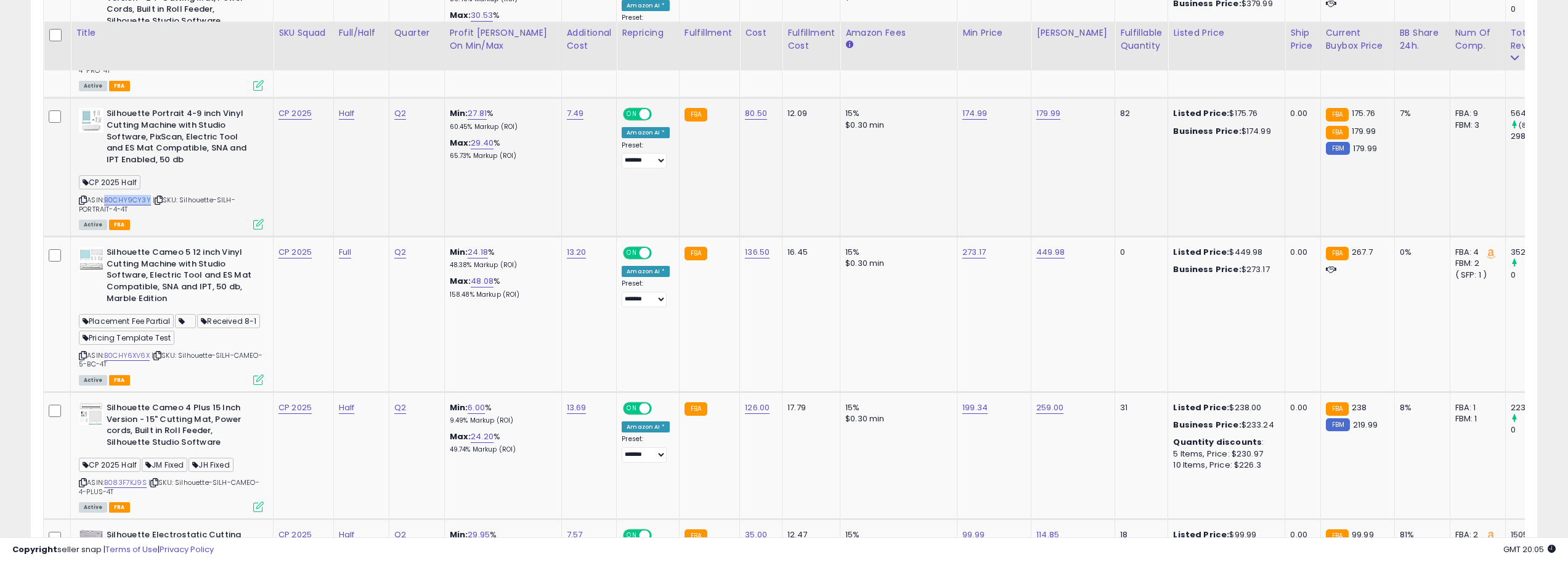
scroll to position [1159, 0]
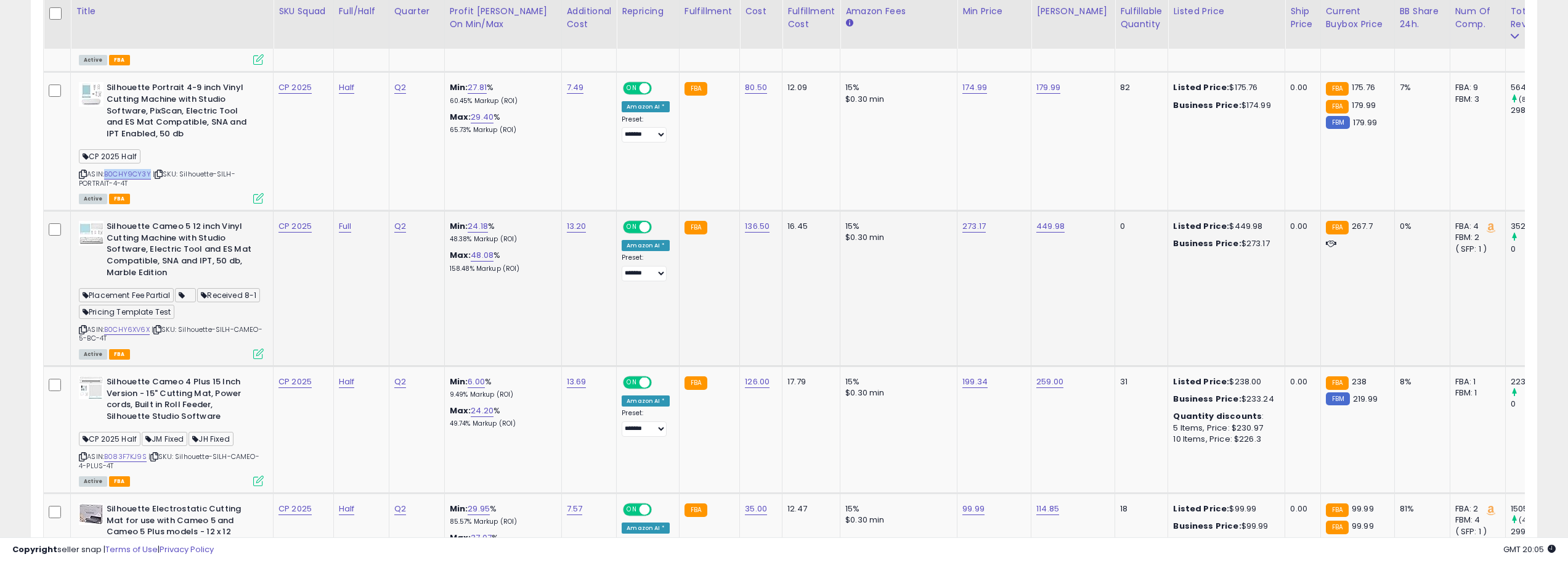
drag, startPoint x: 182, startPoint y: 322, endPoint x: 217, endPoint y: 329, distance: 35.7
click at [217, 329] on div "ASIN: B0CHY6XV6X | SKU: Silhouette-SILH-CAMEO-5-BC-4T Active FBA" at bounding box center [171, 289] width 185 height 137
drag, startPoint x: 151, startPoint y: 317, endPoint x: 107, endPoint y: 316, distance: 44.0
click at [107, 316] on div "ASIN: B0CHY6XV6X | SKU: Silhouette-SILH-CAMEO-5-BC-4T Active FBA" at bounding box center [171, 289] width 185 height 137
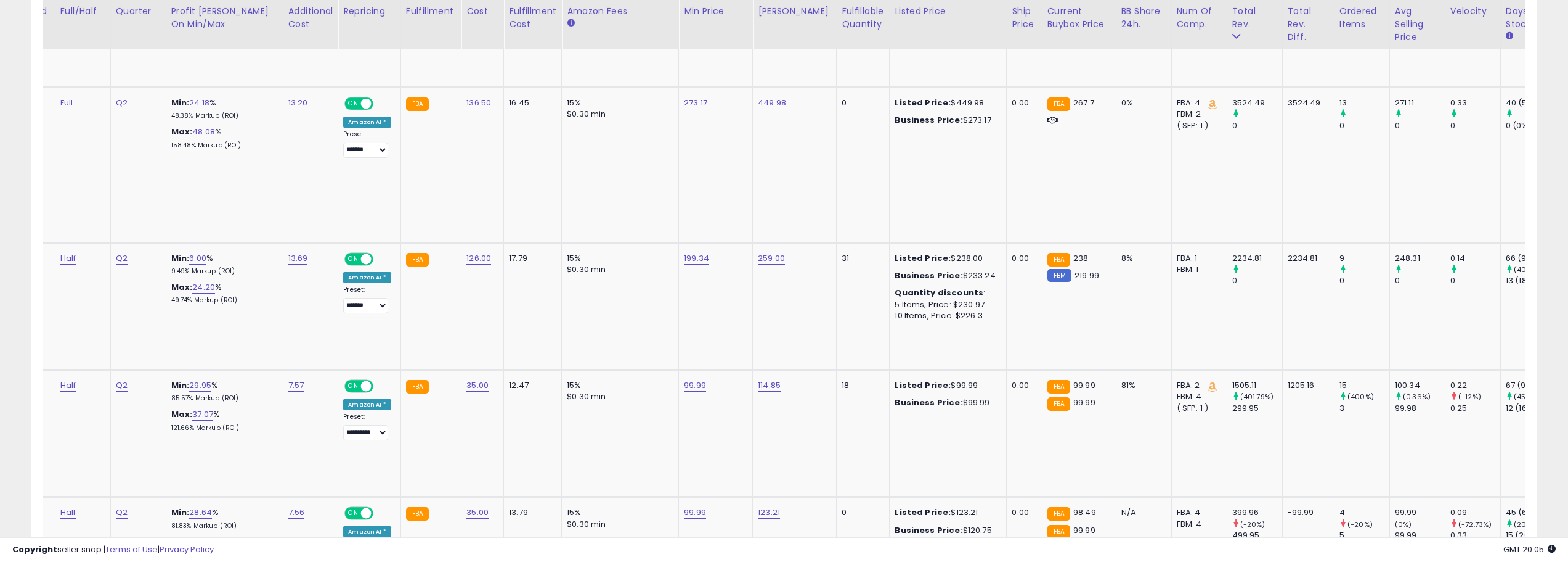
scroll to position [0, 0]
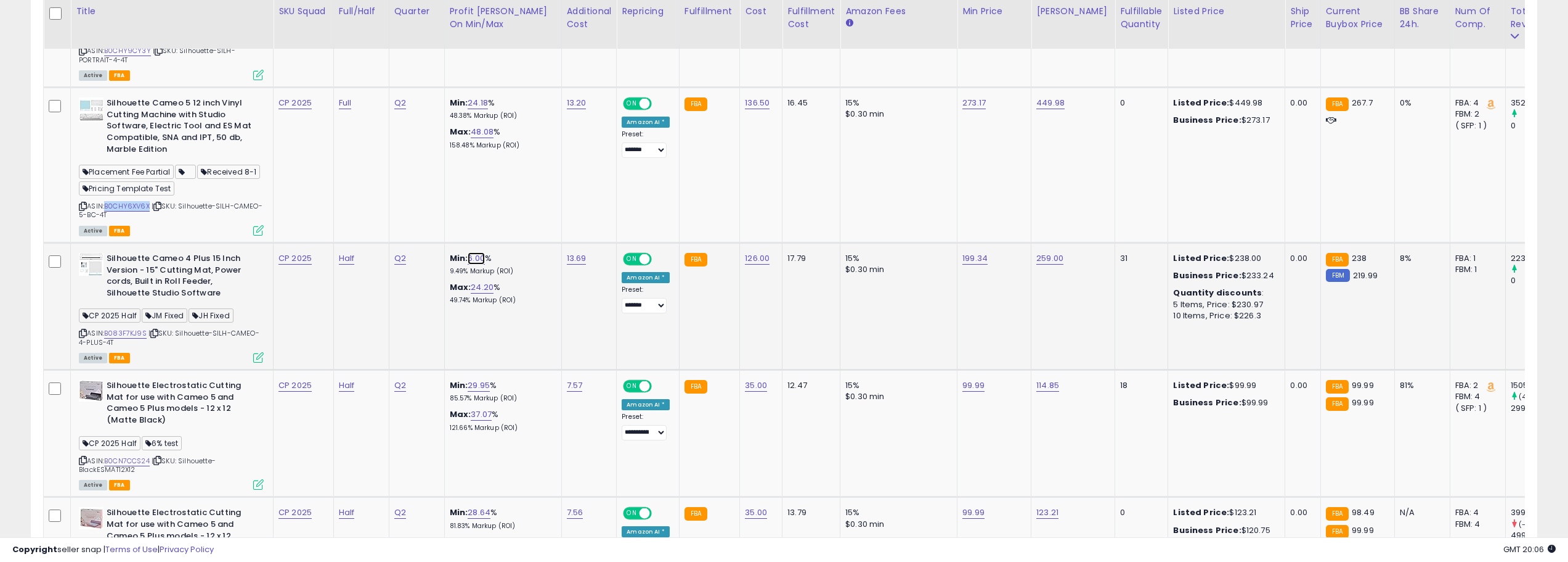
click at [482, 253] on link "6.00" at bounding box center [476, 259] width 17 height 12
click at [978, 253] on link "199.34" at bounding box center [975, 259] width 25 height 12
type input "*"
type input "******"
click button "submit" at bounding box center [1007, 215] width 21 height 19
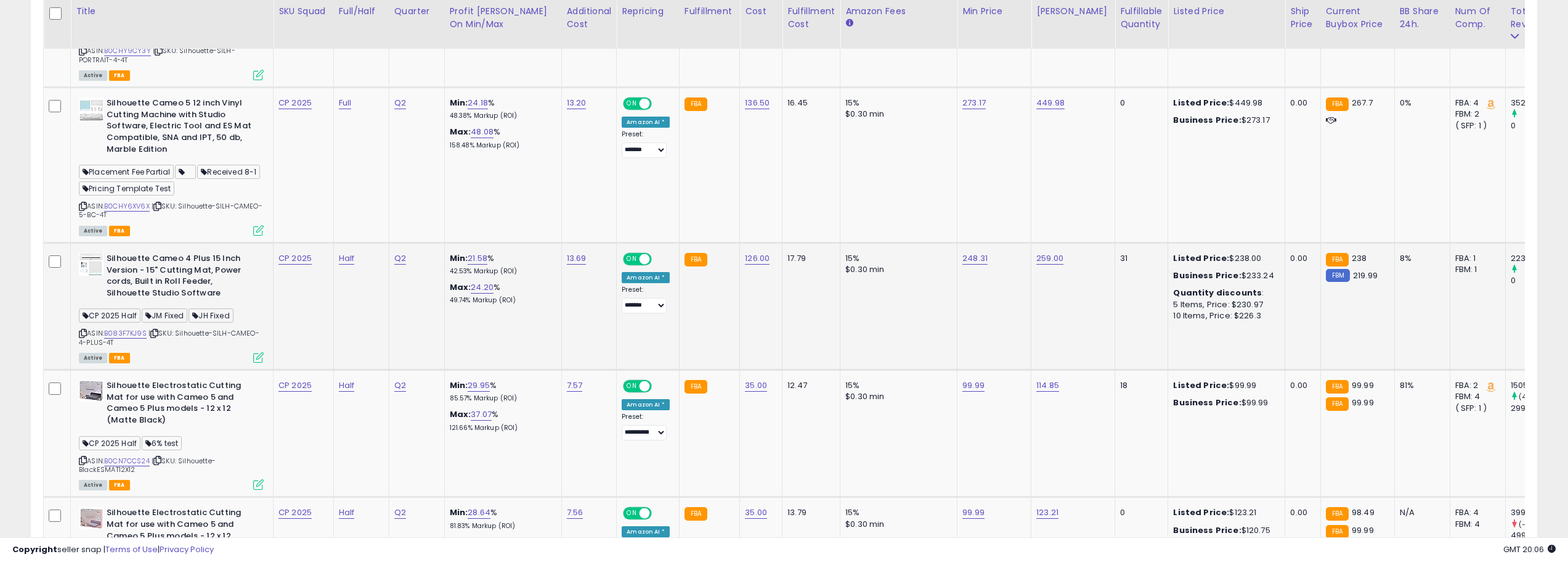
drag, startPoint x: 178, startPoint y: 322, endPoint x: 203, endPoint y: 329, distance: 26.0
click at [203, 329] on div "ASIN: B083F7KJ9S | SKU: Silhouette-SILH-CAMEO-4-PLUS-4T Active FBA" at bounding box center [171, 306] width 185 height 108
drag, startPoint x: 147, startPoint y: 320, endPoint x: 105, endPoint y: 317, distance: 42.1
click at [105, 317] on div "ASIN: B083F7KJ9S | SKU: Silhouette-SILH-CAMEO-4-PLUS-4T Active FBA" at bounding box center [171, 306] width 185 height 108
click at [482, 253] on link "21.58" at bounding box center [477, 259] width 19 height 12
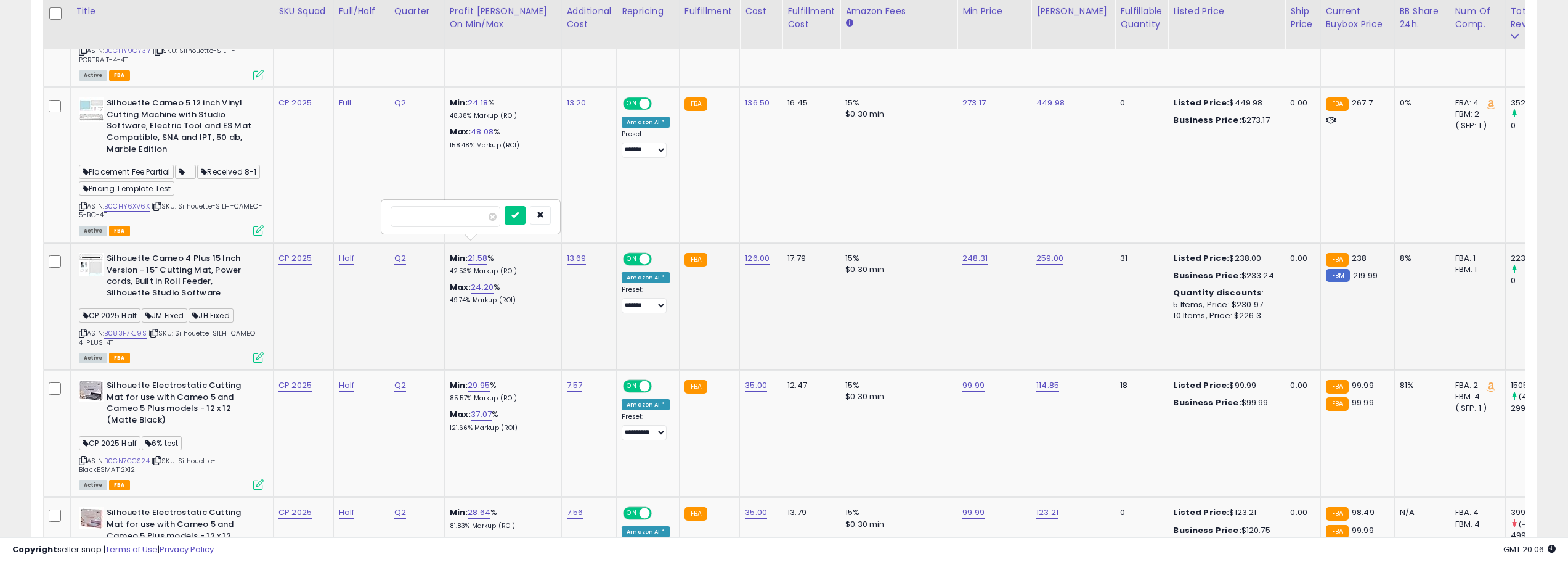
type input "*"
type input "**"
click button "submit" at bounding box center [515, 215] width 21 height 19
click at [482, 253] on link "16.00" at bounding box center [477, 259] width 19 height 12
type input "*****"
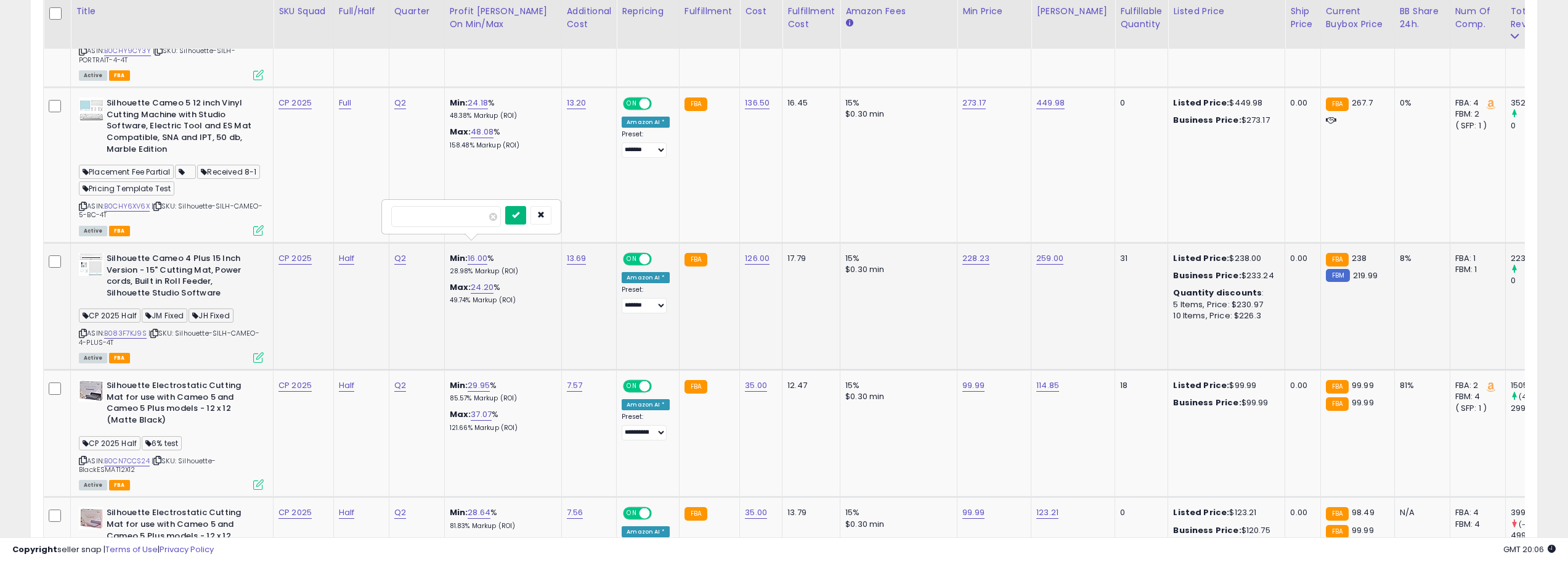
click at [520, 218] on icon "submit" at bounding box center [515, 214] width 7 height 7
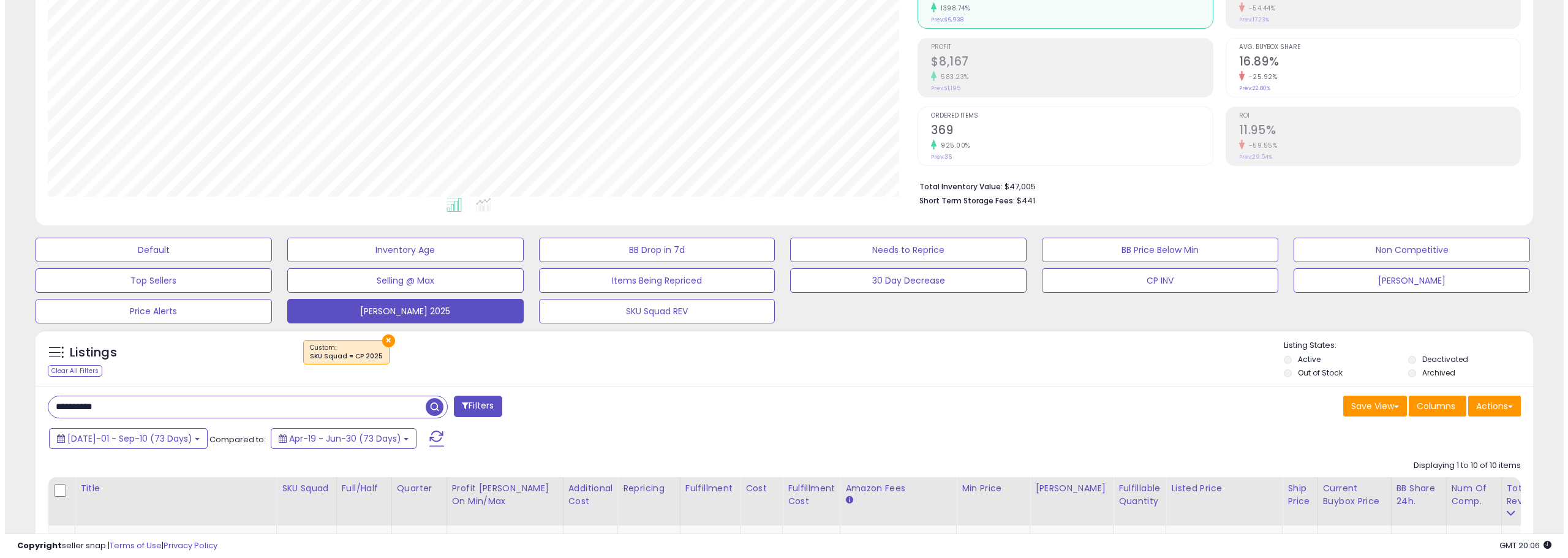
scroll to position [183, 0]
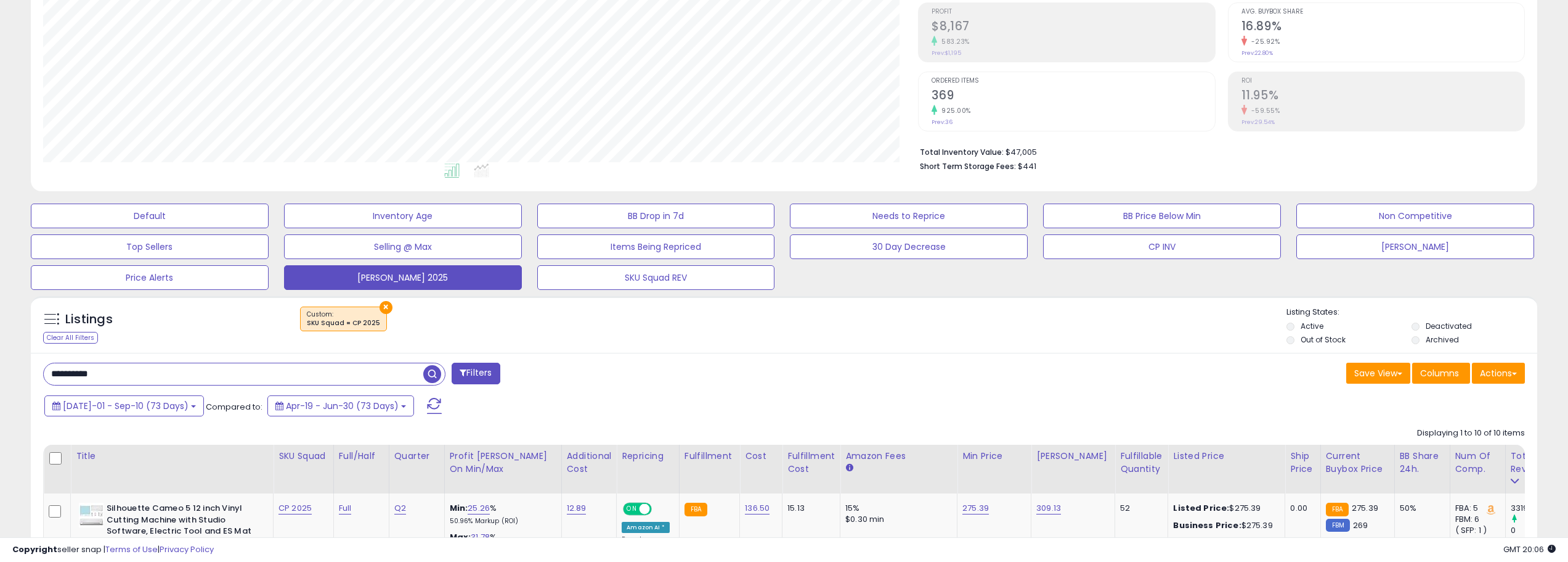
click at [181, 380] on input "**********" at bounding box center [233, 374] width 379 height 22
click at [181, 380] on input "**********" at bounding box center [233, 374] width 379 height 22
type input "******"
click at [432, 375] on span "button" at bounding box center [432, 373] width 18 height 18
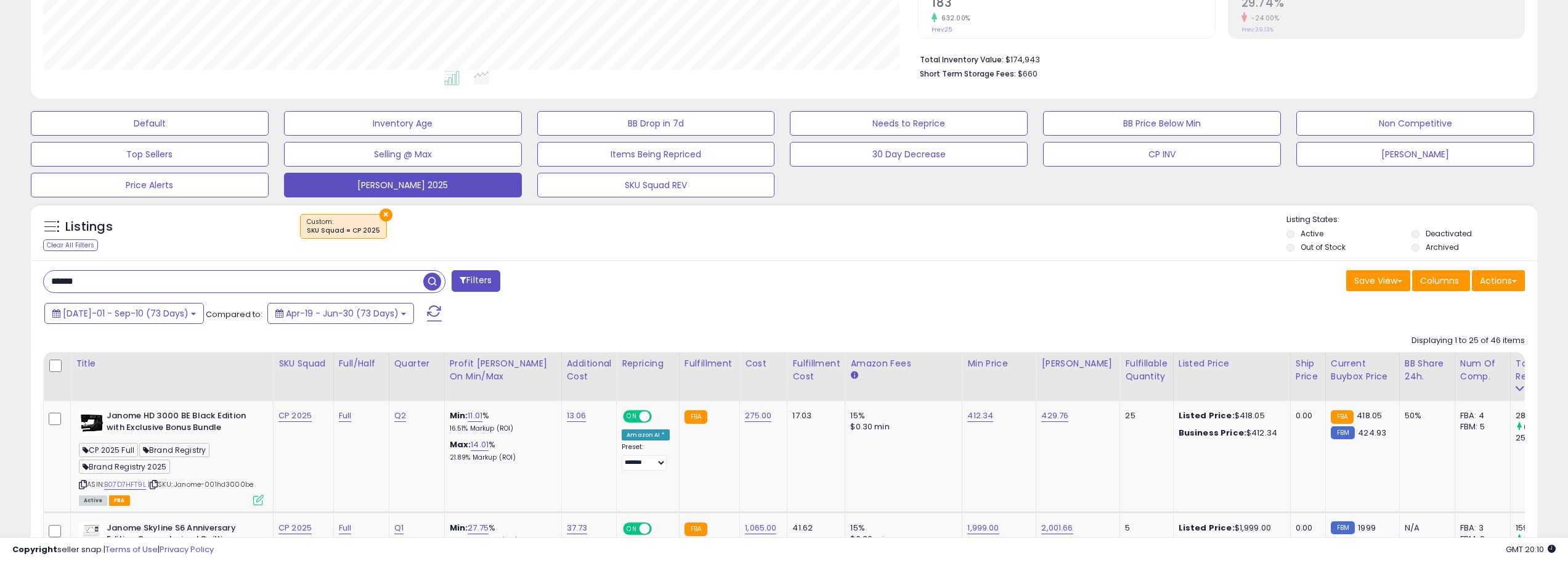
scroll to position [309, 0]
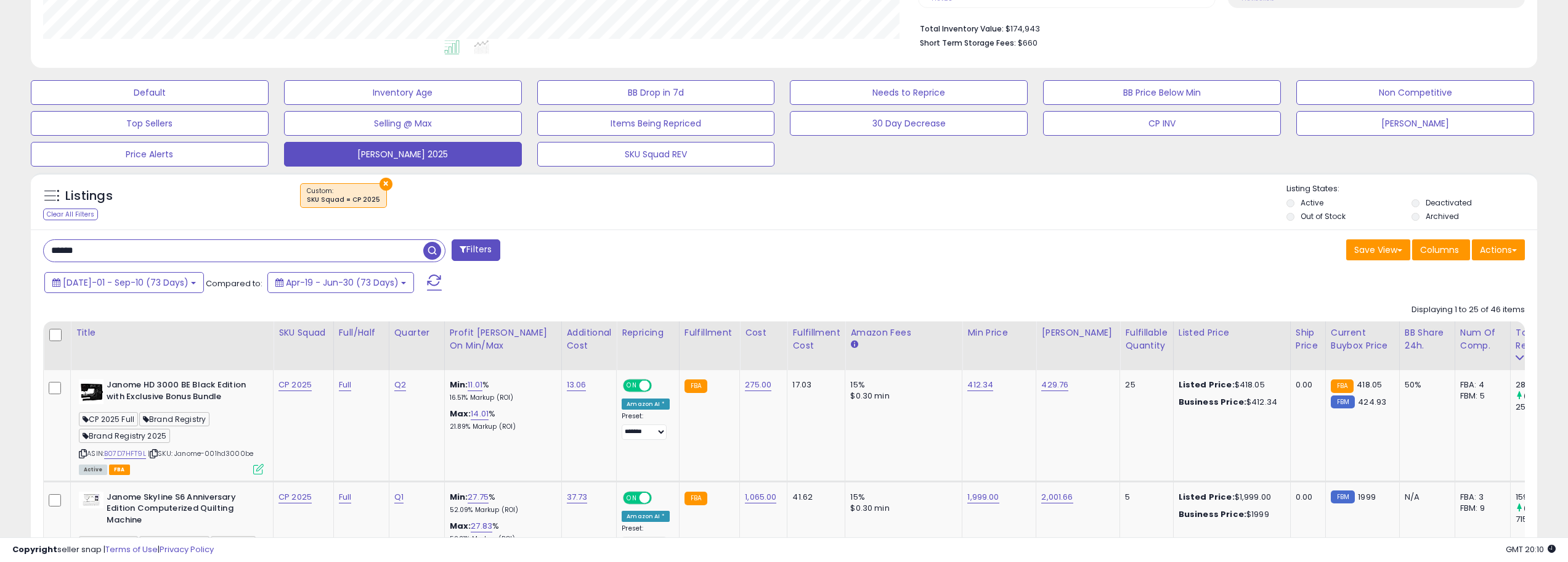
click at [232, 247] on input "******" at bounding box center [233, 251] width 379 height 22
click at [173, 281] on button "[DATE]-01 - Sep-10 (73 Days)" at bounding box center [124, 282] width 160 height 21
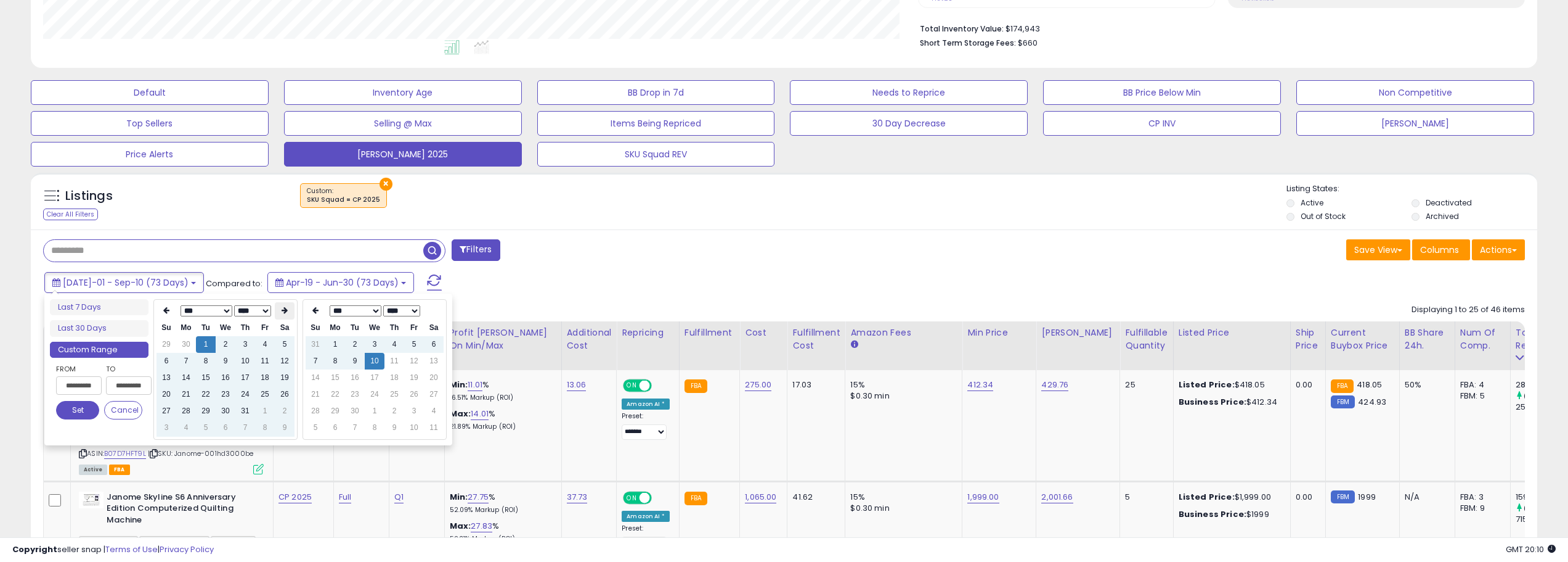
click at [282, 311] on icon at bounding box center [285, 309] width 6 height 7
click at [278, 312] on th at bounding box center [284, 311] width 19 height 17
click at [224, 364] on td "10" at bounding box center [225, 361] width 19 height 16
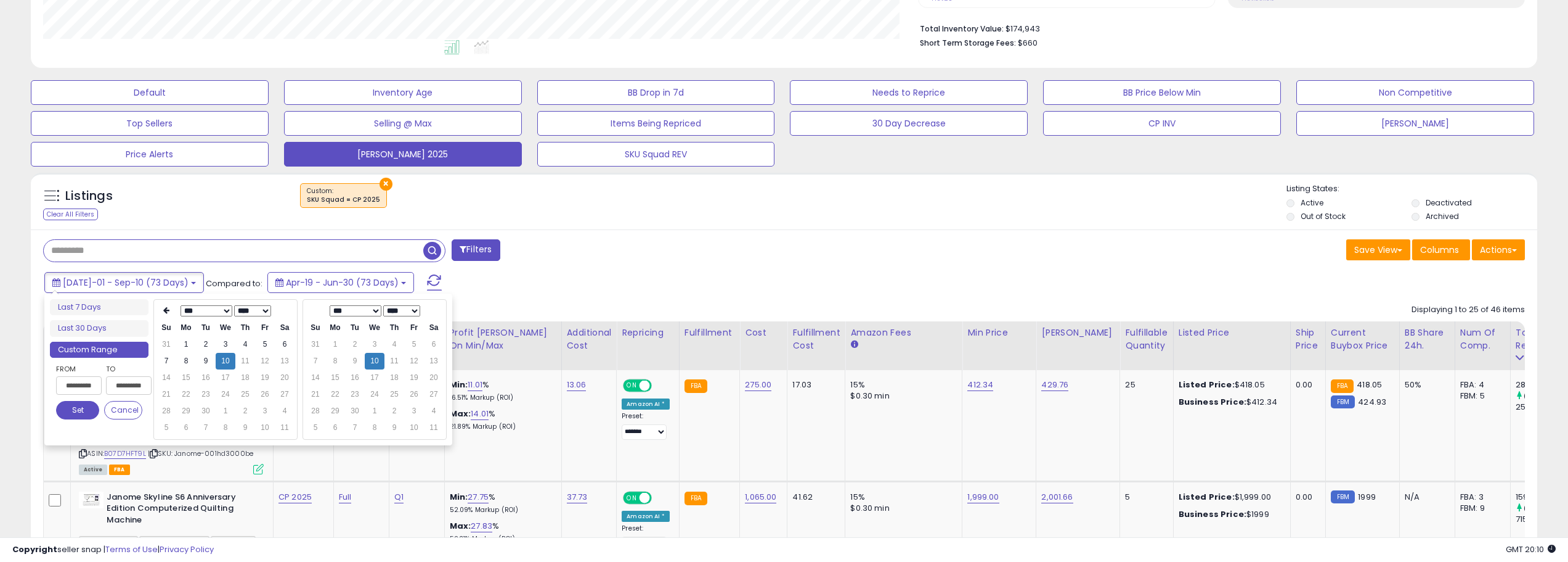
click at [57, 415] on div "**********" at bounding box center [99, 394] width 99 height 63
type input "**********"
click at [66, 407] on button "Set" at bounding box center [77, 410] width 43 height 19
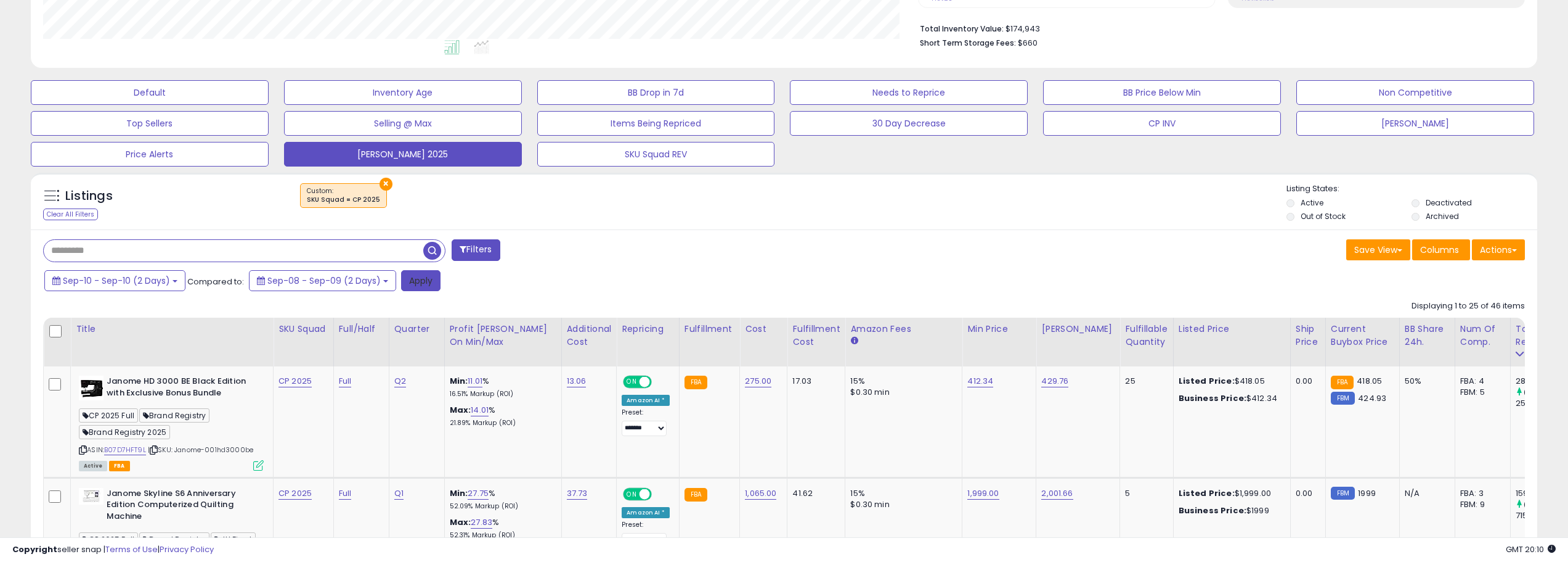
click at [414, 279] on button "Apply" at bounding box center [421, 281] width 40 height 21
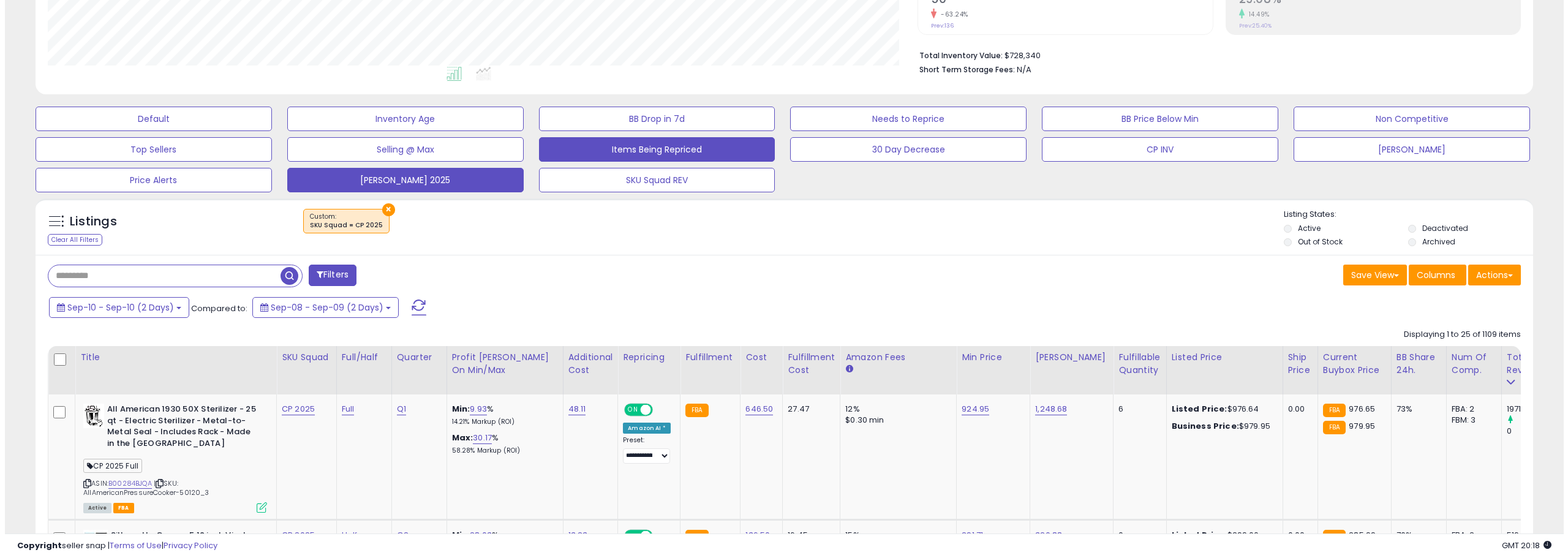
scroll to position [218, 0]
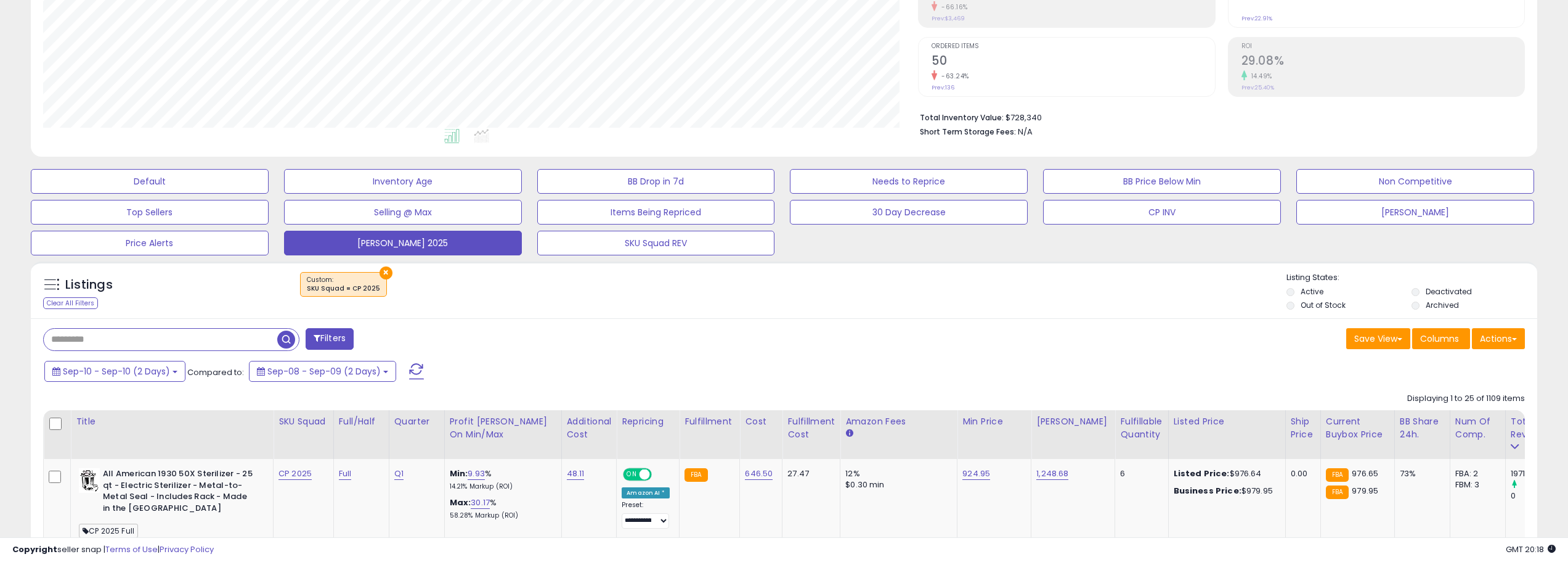
click at [414, 369] on span at bounding box center [416, 371] width 15 height 16
